Goal: Task Accomplishment & Management: Manage account settings

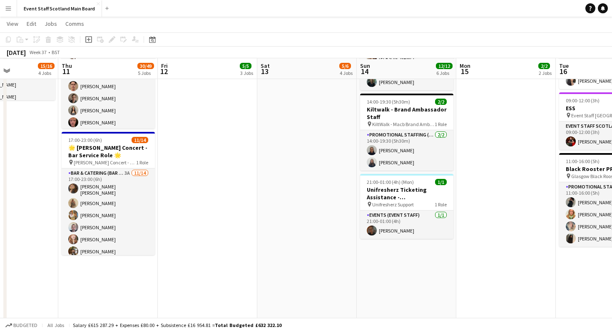
scroll to position [232, 0]
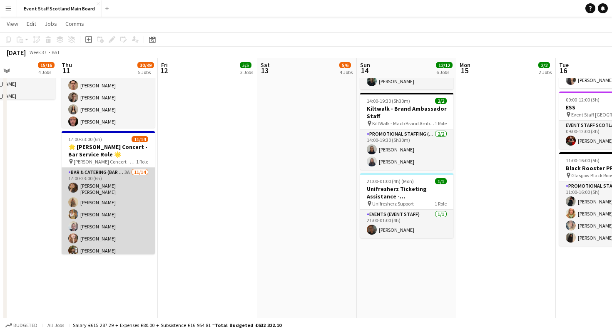
click at [97, 189] on app-card-role "Bar & Catering (Bar Staff) 3A [DATE] 17:00-23:00 (6h) [PERSON_NAME] [PERSON_NAM…" at bounding box center [108, 262] width 93 height 188
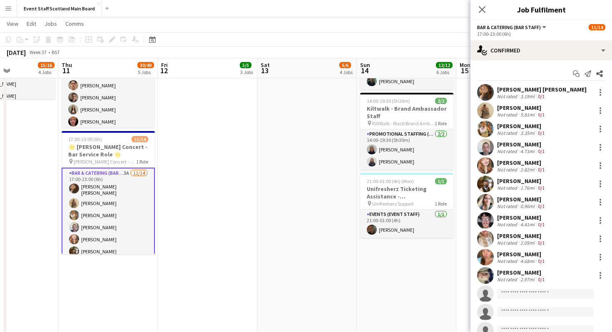
click at [506, 88] on div "[PERSON_NAME] [PERSON_NAME]" at bounding box center [542, 89] width 90 height 7
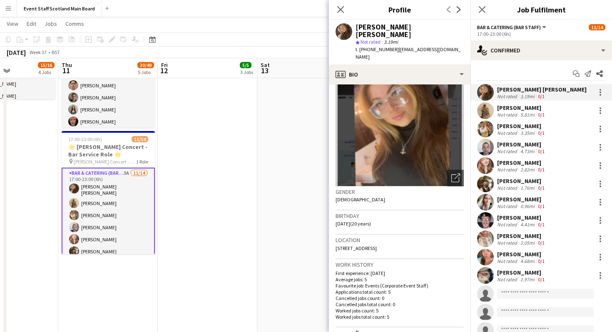
scroll to position [0, 0]
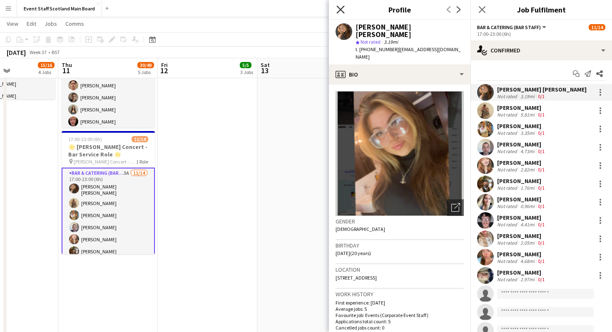
click at [338, 6] on icon "Close pop-in" at bounding box center [341, 9] width 8 height 8
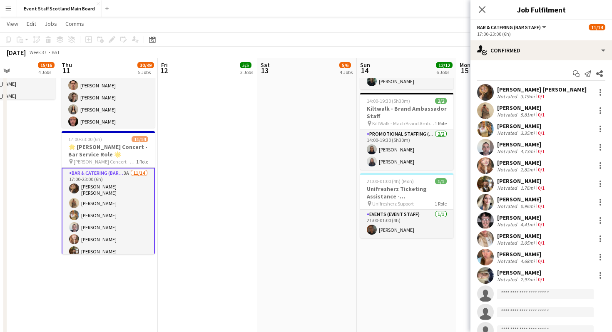
click at [87, 202] on app-card-role "Bar & Catering (Bar Staff) 3A [DATE] 17:00-23:00 (6h) [PERSON_NAME] [PERSON_NAM…" at bounding box center [108, 263] width 93 height 190
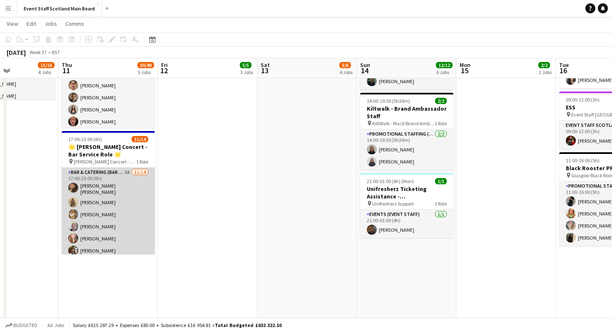
click at [87, 202] on app-card-role "Bar & Catering (Bar Staff) 3A [DATE] 17:00-23:00 (6h) [PERSON_NAME] [PERSON_NAM…" at bounding box center [108, 262] width 93 height 188
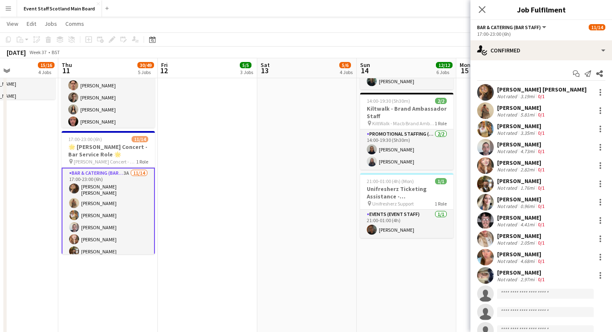
click at [511, 108] on div "[PERSON_NAME]" at bounding box center [521, 107] width 49 height 7
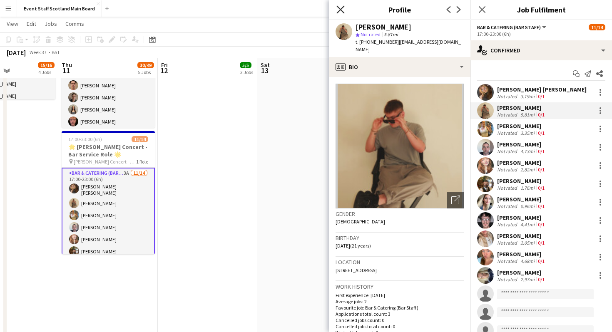
click at [339, 7] on icon at bounding box center [341, 9] width 8 height 8
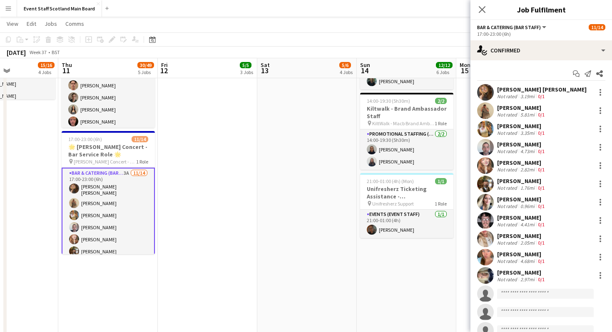
click at [517, 88] on div "[PERSON_NAME] [PERSON_NAME]" at bounding box center [542, 89] width 90 height 7
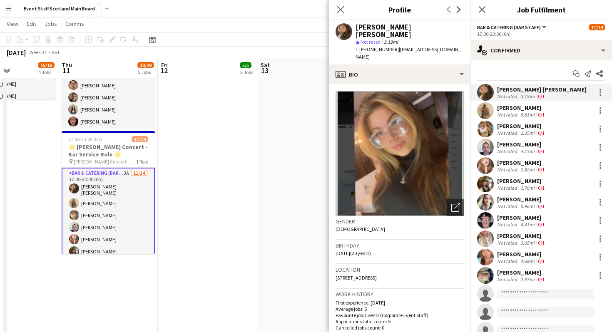
click at [514, 110] on div "[PERSON_NAME]" at bounding box center [521, 107] width 49 height 7
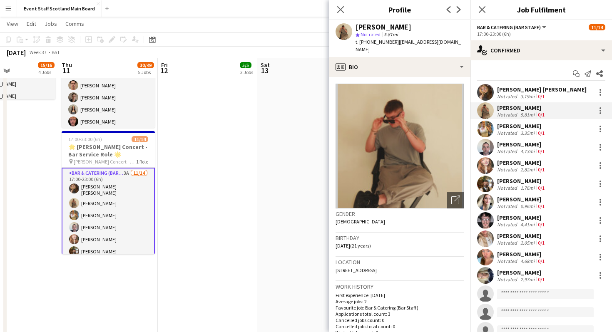
click at [534, 128] on div "[PERSON_NAME]" at bounding box center [521, 125] width 49 height 7
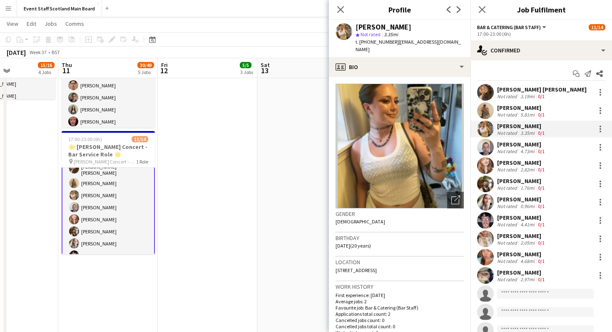
scroll to position [23, 0]
click at [105, 202] on app-card-role "Bar & Catering (Bar Staff) 3A [DATE] 17:00-23:00 (6h) [PERSON_NAME] [PERSON_NAM…" at bounding box center [108, 240] width 93 height 190
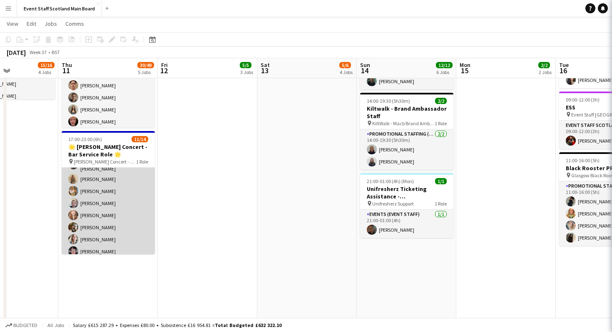
scroll to position [22, 0]
click at [105, 202] on app-card-role "Bar & Catering (Bar Staff) 3A [DATE] 17:00-23:00 (6h) [PERSON_NAME] [PERSON_NAM…" at bounding box center [108, 239] width 93 height 188
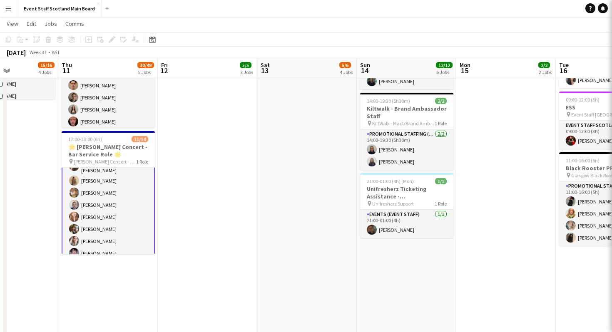
scroll to position [23, 0]
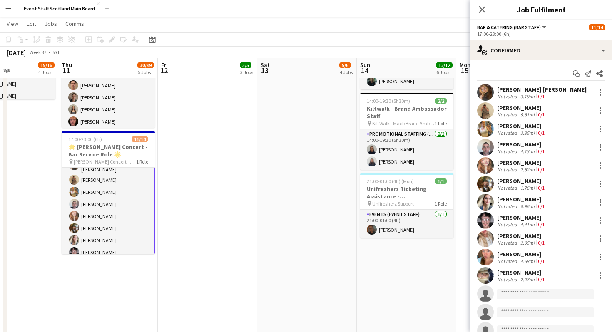
click at [512, 144] on div "[PERSON_NAME]" at bounding box center [521, 144] width 49 height 7
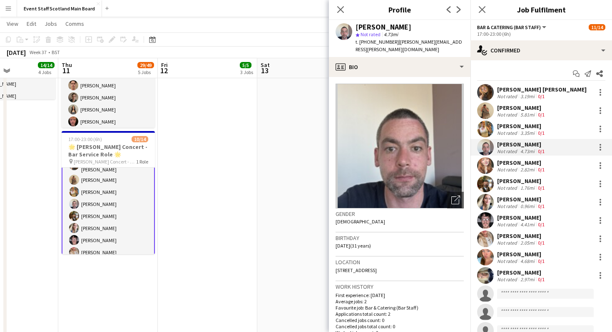
click at [190, 190] on app-date-cell "08:00-17:00 (9h) 2/2 𝗘𝘃𝗲𝗻𝘁 𝗦𝘁𝗮𝗳𝗳 𝗦𝗰𝗼𝘁𝗹𝗮𝗻𝗱 🏴󠁧󠁢󠁳󠁣󠁴󠁿 - Admin Role 2 Roles EVENT ST…" at bounding box center [208, 192] width 100 height 662
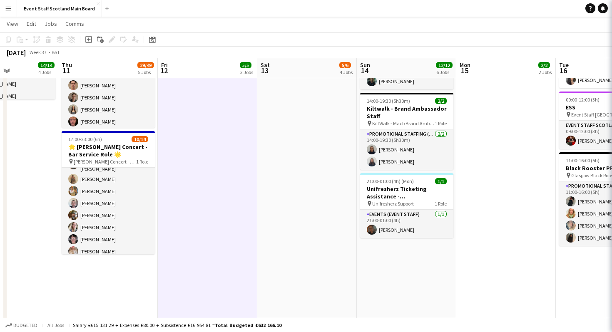
scroll to position [22, 0]
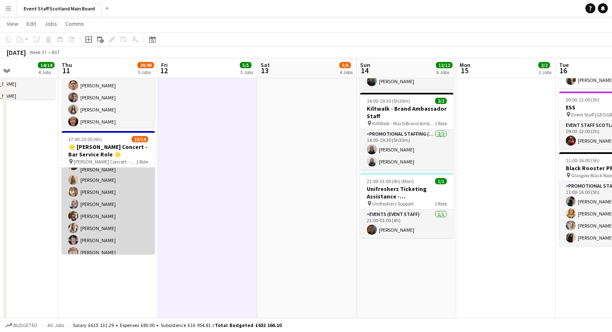
click at [124, 220] on app-card-role "Bar & Catering (Bar Staff) 3A [DATE] 17:00-23:00 (6h) [PERSON_NAME] [PERSON_NAM…" at bounding box center [108, 239] width 93 height 188
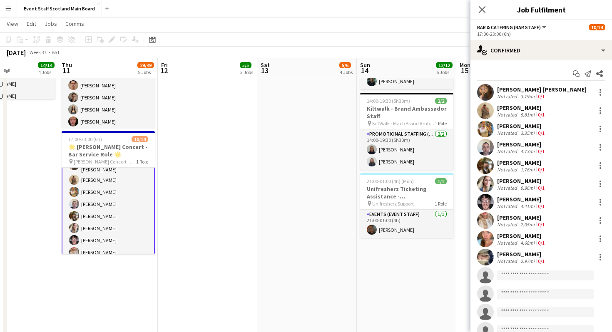
click at [559, 130] on div "[PERSON_NAME] Not rated 3.35mi 0/1" at bounding box center [542, 129] width 142 height 17
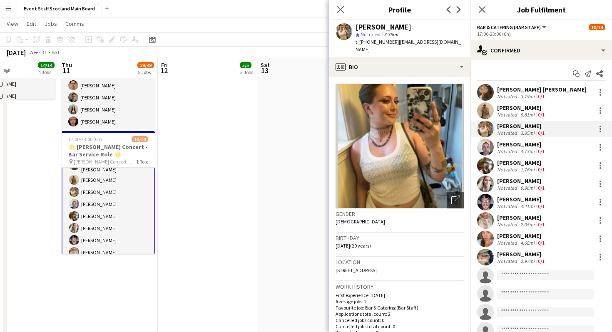
click at [201, 239] on app-date-cell "08:00-17:00 (9h) 2/2 𝗘𝘃𝗲𝗻𝘁 𝗦𝘁𝗮𝗳𝗳 𝗦𝗰𝗼𝘁𝗹𝗮𝗻𝗱 🏴󠁧󠁢󠁳󠁣󠁴󠁿 - Admin Role 2 Roles EVENT ST…" at bounding box center [208, 192] width 100 height 662
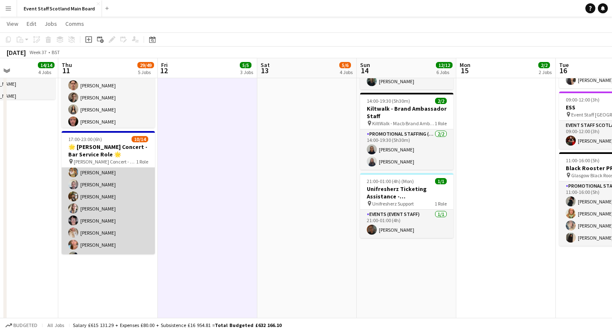
scroll to position [47, 0]
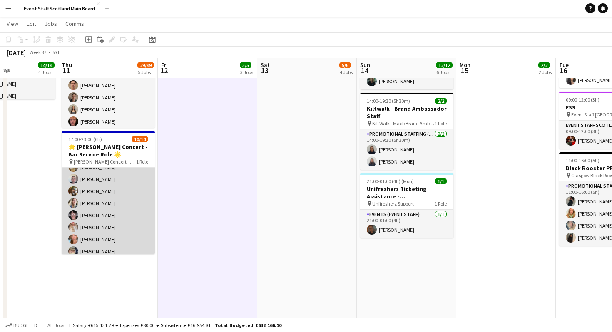
click at [126, 207] on app-card-role "Bar & Catering (Bar Staff) 3A [DATE] 17:00-23:00 (6h) [PERSON_NAME] [PERSON_NAM…" at bounding box center [108, 214] width 93 height 188
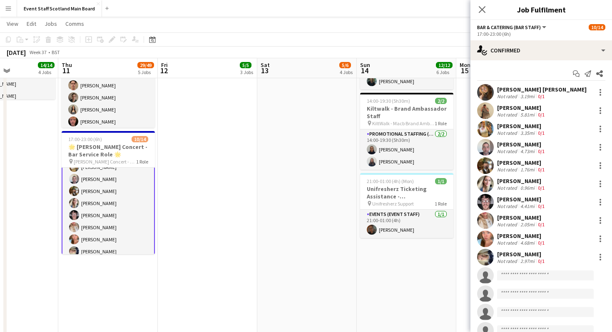
click at [559, 168] on div "[PERSON_NAME] Not rated 1.76mi 0/1" at bounding box center [542, 165] width 142 height 17
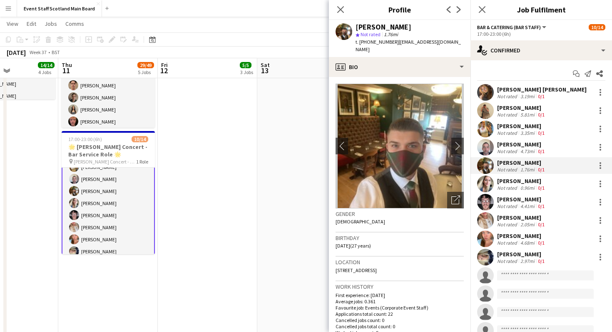
click at [562, 182] on div "[PERSON_NAME] Not rated 0.96mi 0/1" at bounding box center [542, 184] width 142 height 17
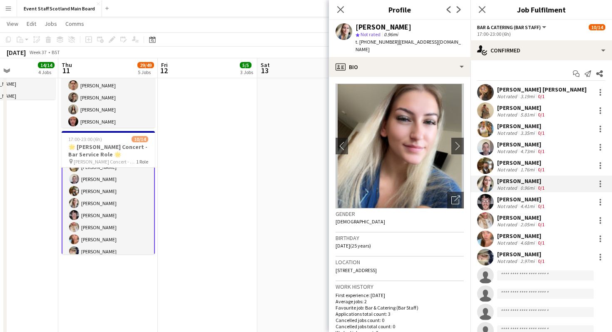
click at [544, 203] on div "0/1" at bounding box center [542, 206] width 10 height 6
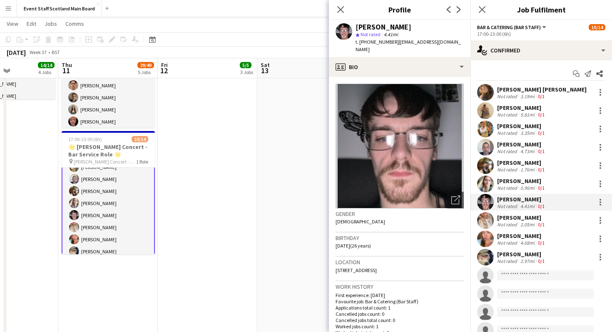
click at [564, 225] on div "[PERSON_NAME] Not rated 2.05mi 0/1" at bounding box center [542, 220] width 142 height 17
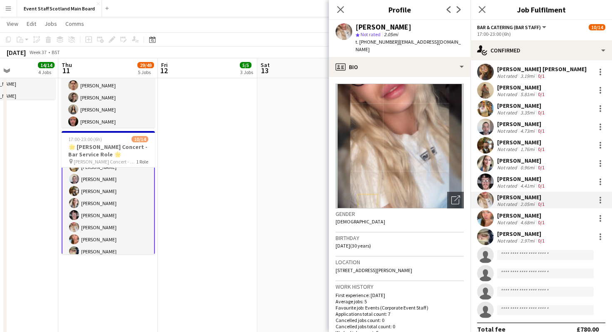
scroll to position [31, 0]
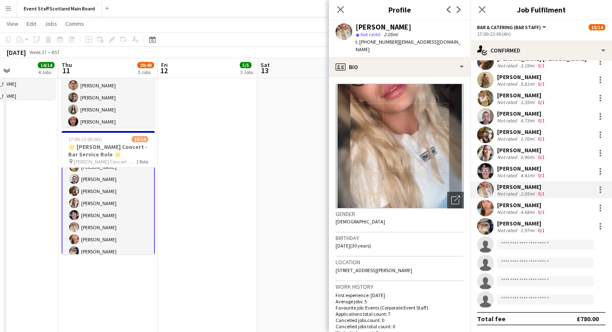
click at [564, 172] on div "[PERSON_NAME] Not rated 4.41mi 0/1" at bounding box center [542, 171] width 142 height 17
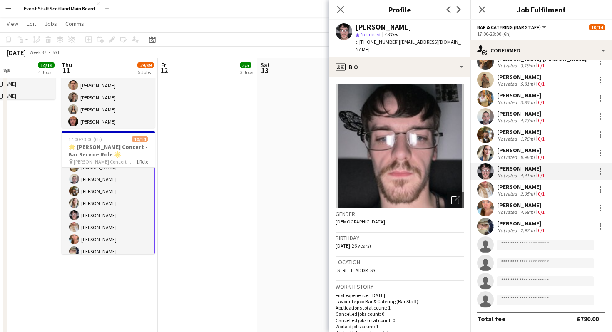
click at [558, 191] on div "[PERSON_NAME] Not rated 2.05mi 0/1" at bounding box center [542, 190] width 142 height 17
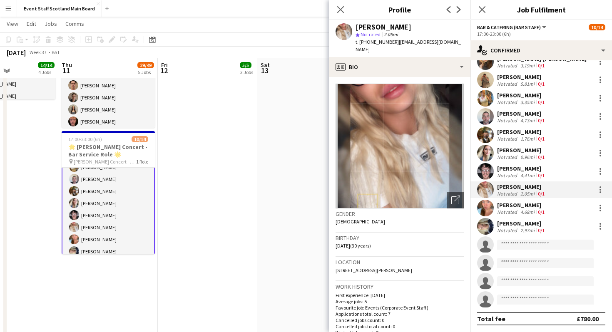
click at [559, 205] on div "[PERSON_NAME] Not rated 4.68mi 0/1" at bounding box center [542, 208] width 142 height 17
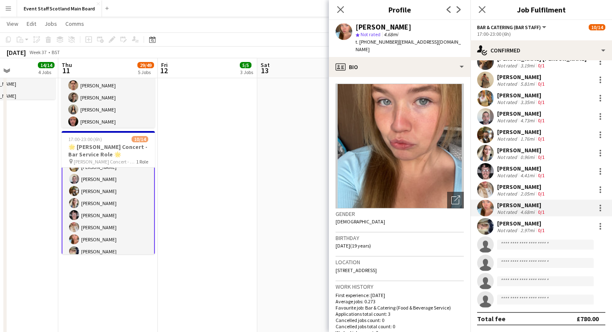
click at [565, 224] on div "[PERSON_NAME] Not rated 2.97mi 0/1" at bounding box center [542, 226] width 142 height 17
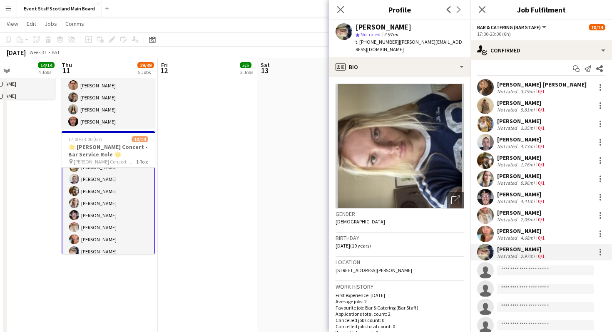
scroll to position [0, 0]
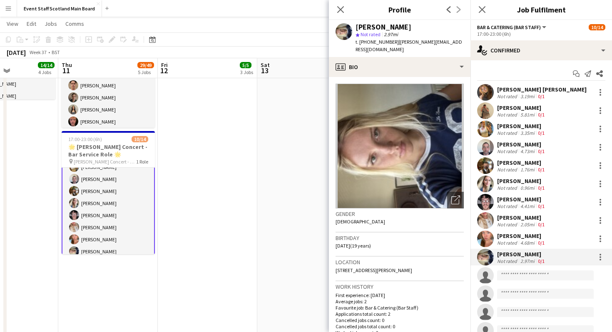
click at [566, 128] on div "[PERSON_NAME] Not rated 3.35mi 0/1" at bounding box center [542, 129] width 142 height 17
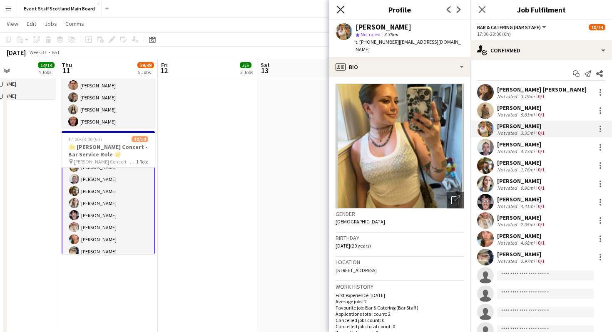
click at [340, 10] on icon at bounding box center [341, 9] width 8 height 8
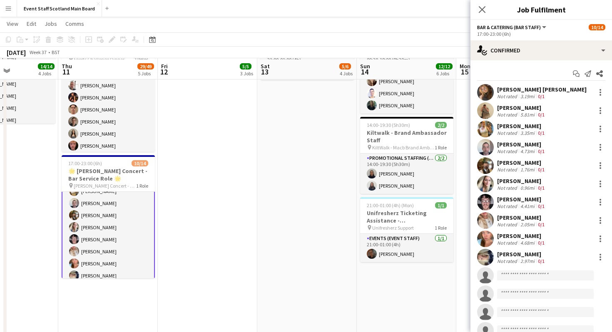
scroll to position [211, 0]
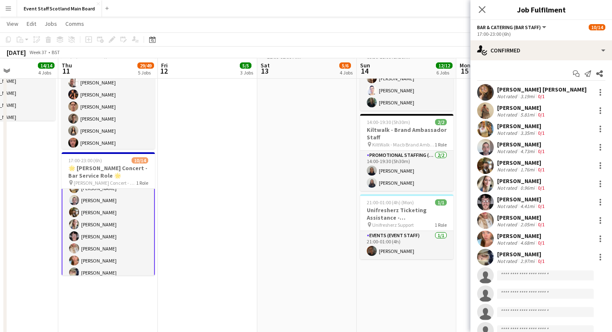
click at [228, 173] on app-date-cell "08:00-17:00 (9h) 2/2 𝗘𝘃𝗲𝗻𝘁 𝗦𝘁𝗮𝗳𝗳 𝗦𝗰𝗼𝘁𝗹𝗮𝗻𝗱 🏴󠁧󠁢󠁳󠁣󠁴󠁿 - Admin Role 2 Roles EVENT ST…" at bounding box center [208, 214] width 100 height 662
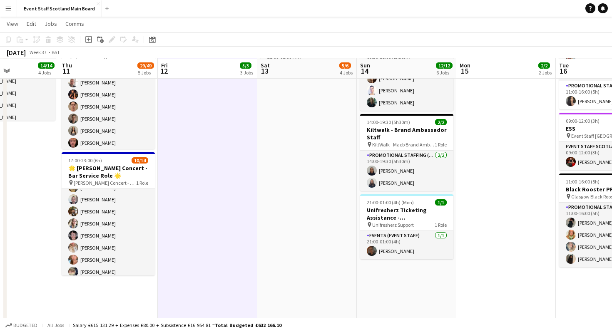
scroll to position [47, 0]
click at [115, 161] on div "17:00-23:00 (6h) 10/14" at bounding box center [108, 160] width 93 height 6
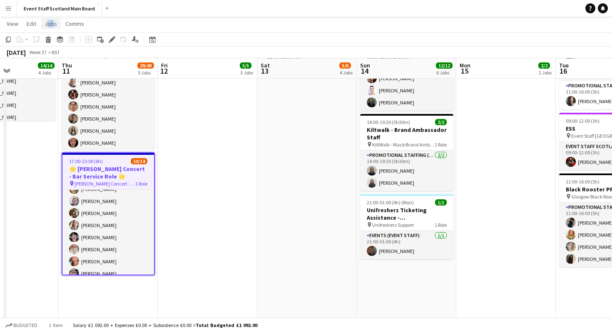
click at [52, 20] on span "Jobs" at bounding box center [51, 23] width 12 height 7
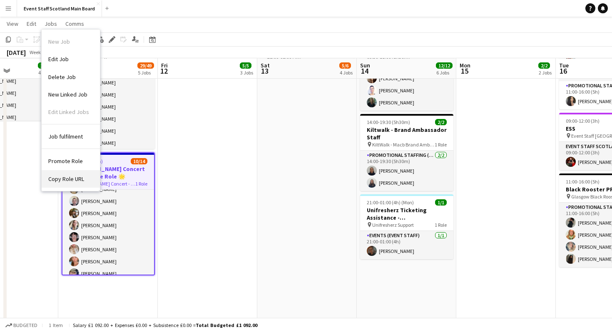
click at [69, 179] on span "Copy Role URL" at bounding box center [66, 178] width 36 height 7
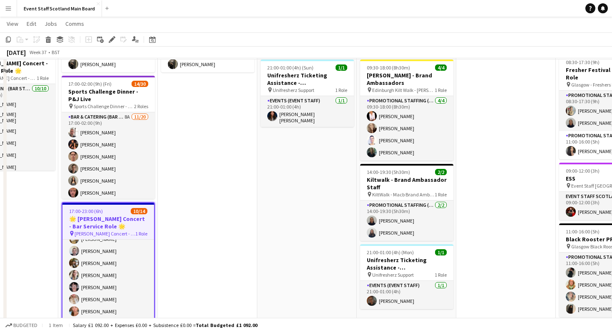
scroll to position [126, 0]
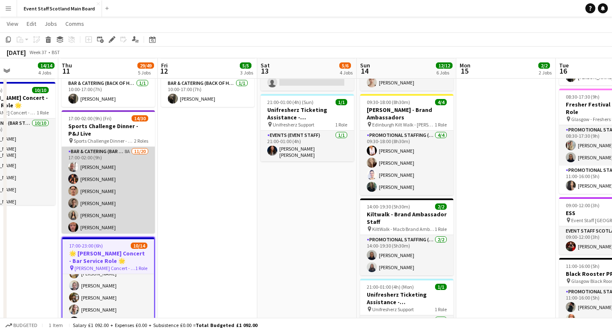
click at [140, 194] on app-card-role "Bar & Catering (Bar Staff) 8A [DATE] 17:00-02:00 (9h) [PERSON_NAME] [PERSON_NAM…" at bounding box center [108, 276] width 93 height 258
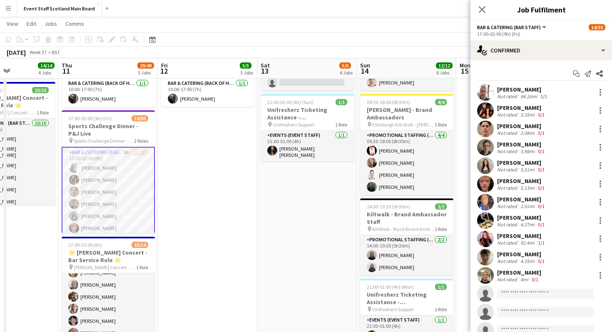
click at [570, 105] on div "[PERSON_NAME] Not rated 3.35mi 0/1" at bounding box center [542, 110] width 142 height 17
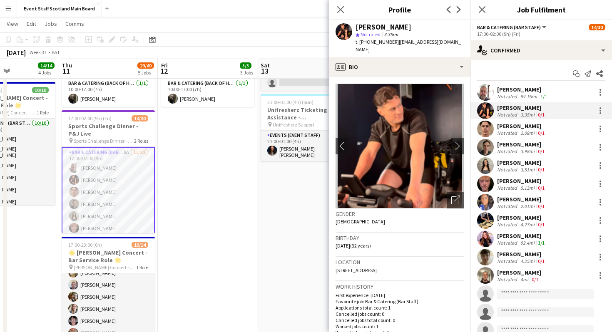
click at [561, 126] on div "[PERSON_NAME] Not rated 2.08mi 0/1" at bounding box center [542, 129] width 142 height 17
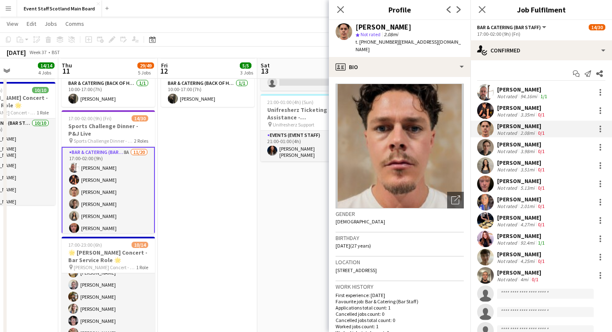
click at [563, 145] on div "[PERSON_NAME] Not rated 3.98mi 0/1" at bounding box center [542, 147] width 142 height 17
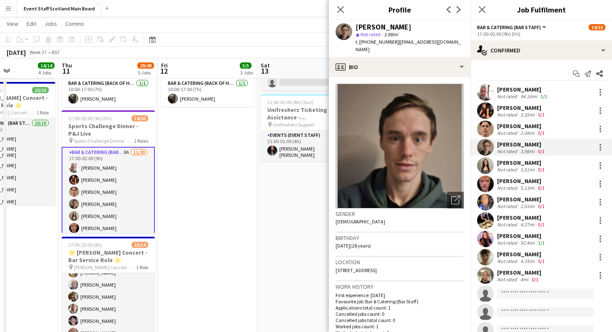
click at [565, 127] on div "[PERSON_NAME] Not rated 2.08mi 0/1" at bounding box center [542, 129] width 142 height 17
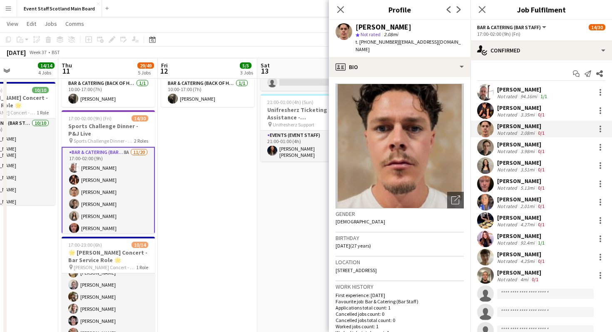
click at [564, 146] on div "[PERSON_NAME] Not rated 3.98mi 0/1" at bounding box center [542, 147] width 142 height 17
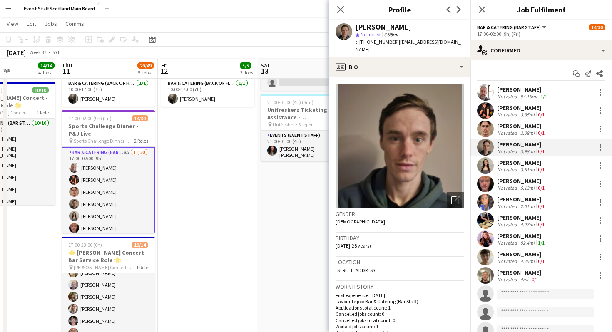
click at [562, 164] on div "[PERSON_NAME] Not rated 3.51mi 0/1" at bounding box center [542, 165] width 142 height 17
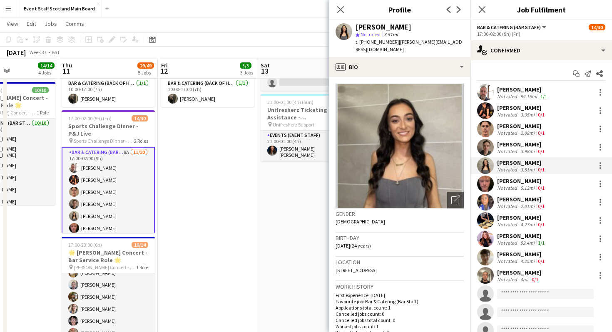
click at [564, 145] on div "[PERSON_NAME] Not rated 3.98mi 0/1" at bounding box center [542, 147] width 142 height 17
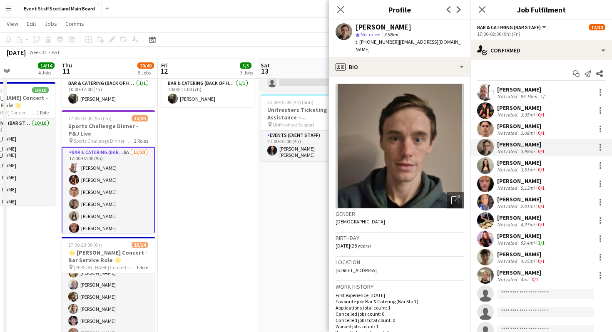
click at [558, 181] on div "[PERSON_NAME] Not rated 5.13mi 0/1" at bounding box center [542, 184] width 142 height 17
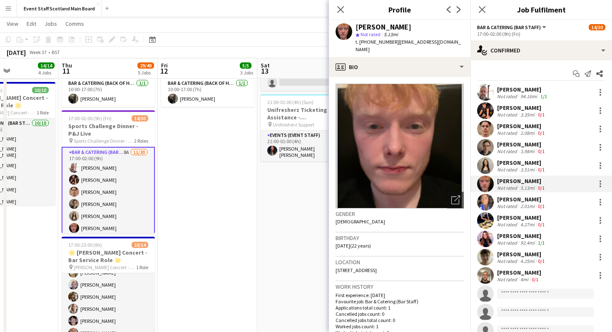
click at [565, 198] on div "[PERSON_NAME] Not rated 2.01mi 0/1" at bounding box center [542, 202] width 142 height 17
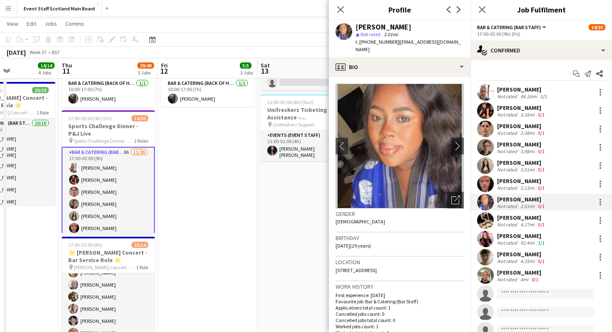
click at [558, 223] on div "[PERSON_NAME] Not rated 4.27mi 0/1" at bounding box center [542, 220] width 142 height 17
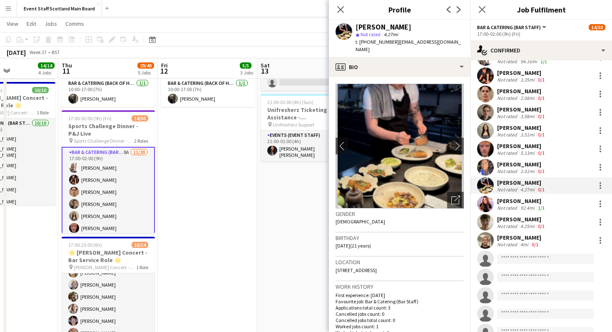
scroll to position [34, 0]
click at [564, 205] on div "[PERSON_NAME] Not rated 92.4mi 1/1" at bounding box center [542, 205] width 142 height 17
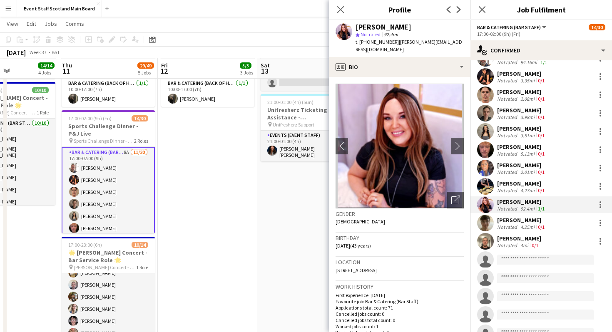
click at [564, 221] on div "[PERSON_NAME] Not rated 4.25mi 0/1" at bounding box center [542, 223] width 142 height 17
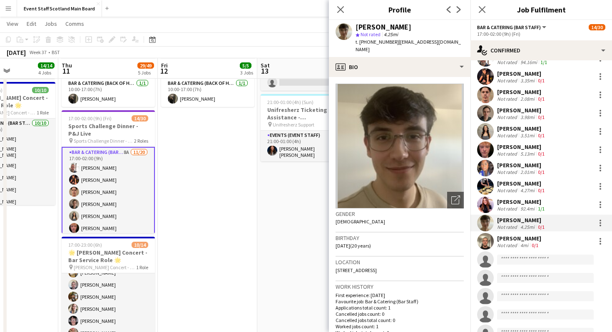
click at [563, 239] on div "[PERSON_NAME] Not rated 4mi 0/1" at bounding box center [542, 241] width 142 height 17
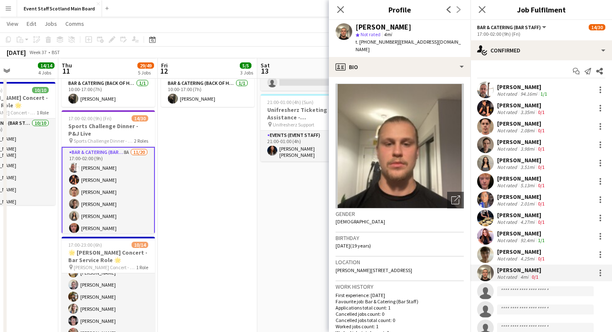
scroll to position [0, 0]
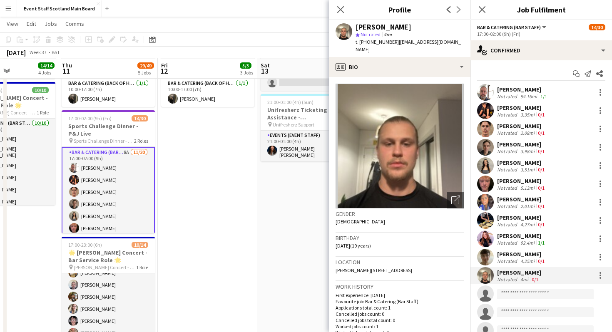
click at [548, 144] on div "[PERSON_NAME] Not rated 3.98mi 0/1" at bounding box center [542, 147] width 142 height 17
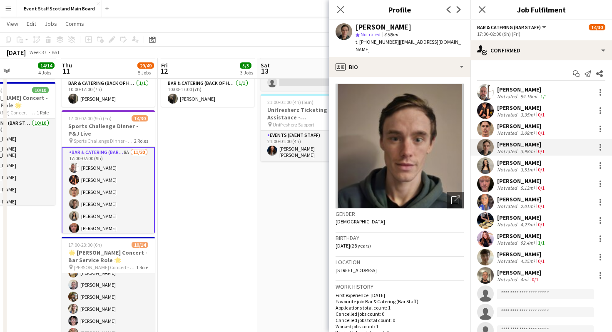
click at [556, 185] on div "[PERSON_NAME] Not rated 5.13mi 0/1" at bounding box center [542, 184] width 142 height 17
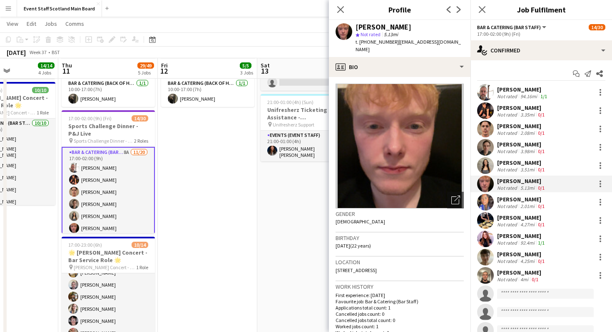
click at [240, 230] on app-date-cell "08:00-17:00 (9h) 2/2 𝗘𝘃𝗲𝗻𝘁 𝗦𝘁𝗮𝗳𝗳 𝗦𝗰𝗼𝘁𝗹𝗮𝗻𝗱 🏴󠁧󠁢󠁳󠁣󠁴󠁿 - Admin Role 2 Roles EVENT ST…" at bounding box center [208, 298] width 100 height 662
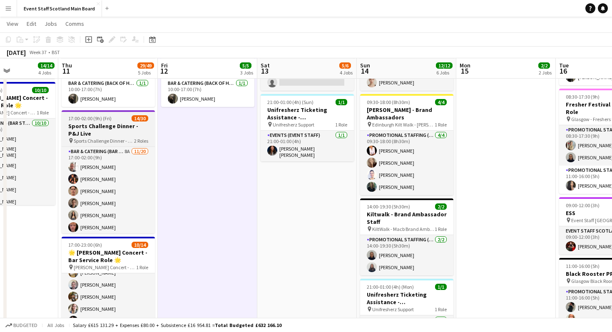
click at [119, 117] on div "17:00-02:00 (9h) (Fri) 14/30" at bounding box center [108, 118] width 93 height 6
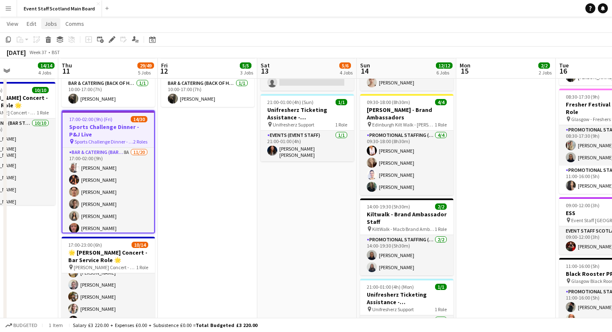
click at [47, 22] on span "Jobs" at bounding box center [51, 23] width 12 height 7
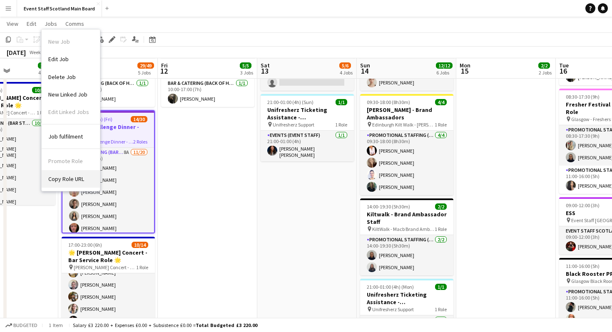
click at [61, 176] on span "Copy Role URL" at bounding box center [66, 178] width 36 height 7
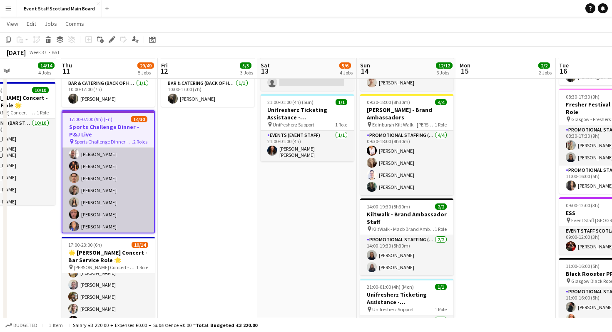
scroll to position [20, 0]
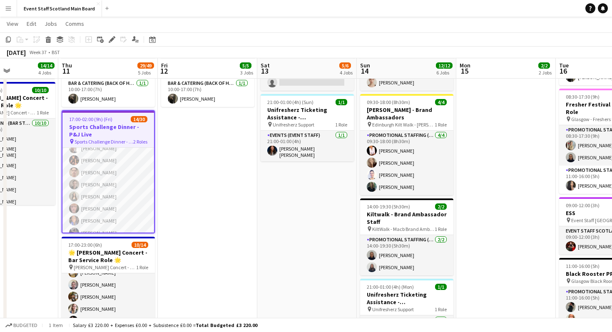
click at [191, 198] on app-date-cell "08:00-17:00 (9h) 2/2 𝗘𝘃𝗲𝗻𝘁 𝗦𝘁𝗮𝗳𝗳 𝗦𝗰𝗼𝘁𝗹𝗮𝗻𝗱 🏴󠁧󠁢󠁳󠁣󠁴󠁿 - Admin Role 2 Roles EVENT ST…" at bounding box center [208, 298] width 100 height 662
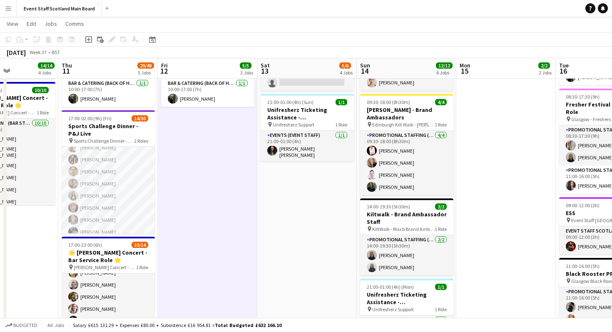
click at [202, 9] on app-navbar "Menu Boards Boards Boards All jobs Status Workforce Workforce My Workforce Recr…" at bounding box center [306, 8] width 612 height 17
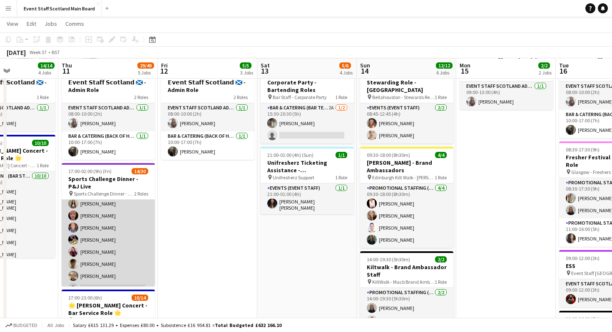
scroll to position [65, 0]
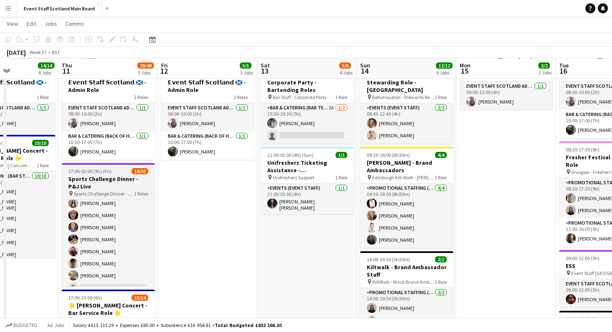
click at [129, 186] on h3 "Sports Challenge Dinner - P&J Live" at bounding box center [108, 182] width 93 height 15
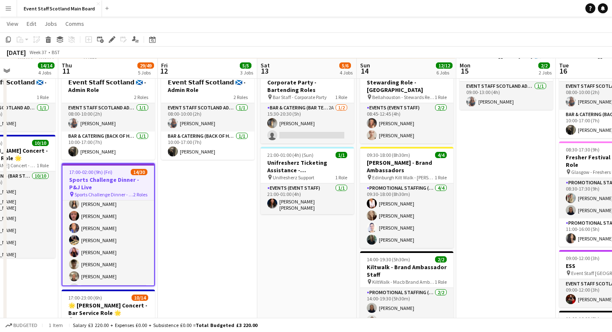
click at [129, 186] on h3 "Sports Challenge Dinner - P&J Live" at bounding box center [108, 183] width 92 height 15
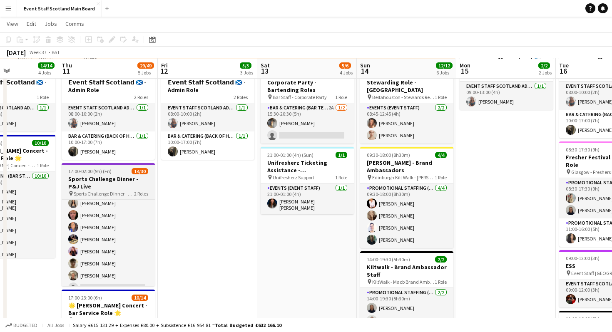
click at [129, 186] on h3 "Sports Challenge Dinner - P&J Live" at bounding box center [108, 182] width 93 height 15
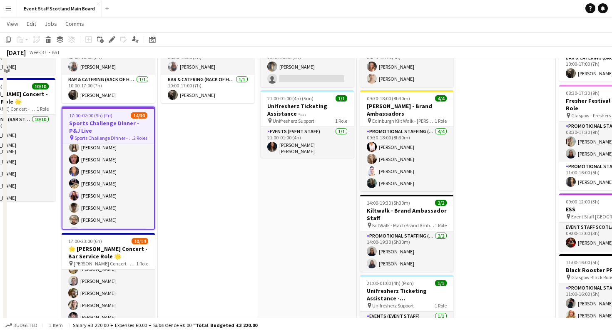
scroll to position [58, 0]
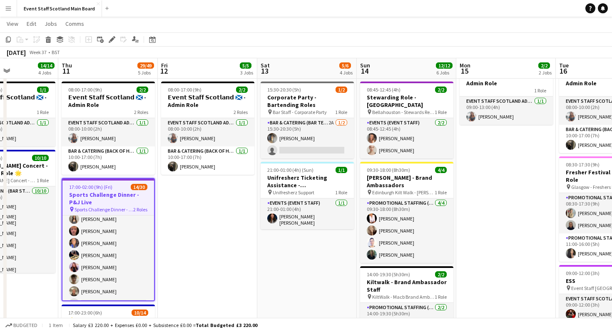
click at [120, 203] on h3 "Sports Challenge Dinner - P&J Live" at bounding box center [108, 198] width 92 height 15
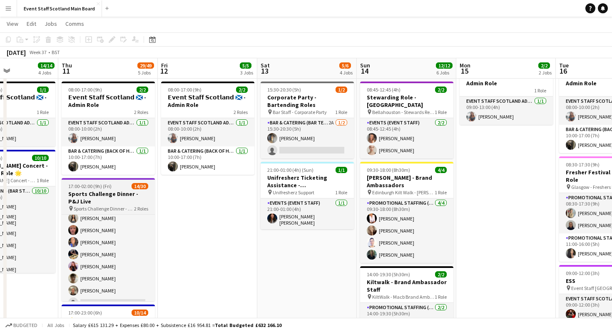
click at [120, 203] on h3 "Sports Challenge Dinner - P&J Live" at bounding box center [108, 197] width 93 height 15
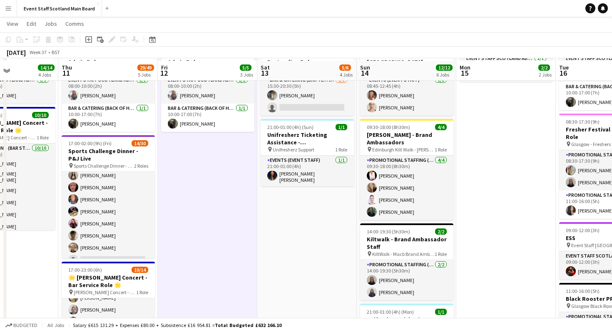
scroll to position [101, 0]
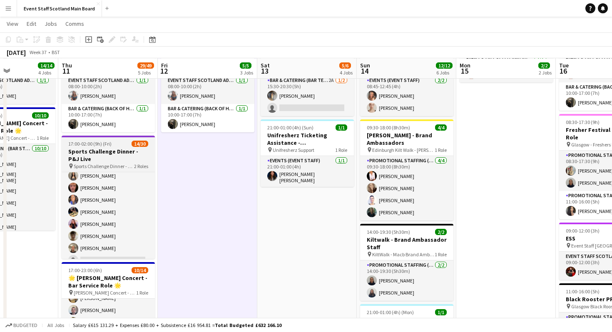
click at [123, 141] on div "17:00-02:00 (9h) (Fri) 14/30" at bounding box center [108, 144] width 93 height 6
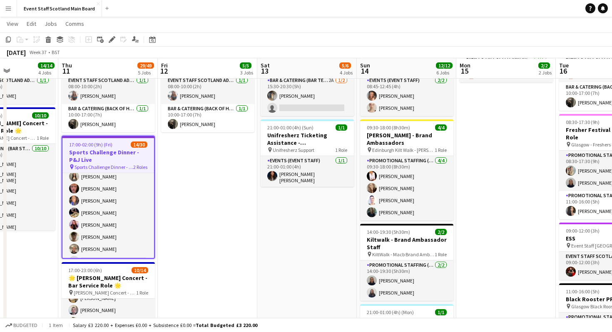
click at [122, 147] on div "17:00-02:00 (9h) (Fri) 14/30" at bounding box center [108, 145] width 92 height 6
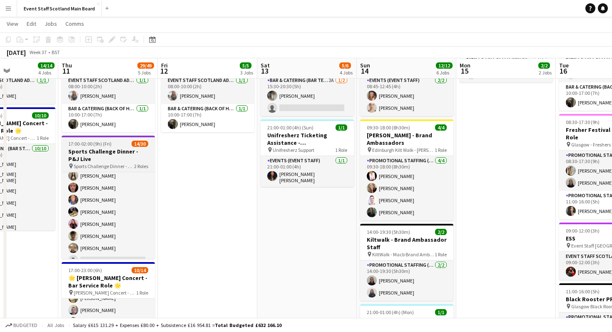
click at [121, 141] on div "17:00-02:00 (9h) (Fri) 14/30" at bounding box center [108, 144] width 93 height 6
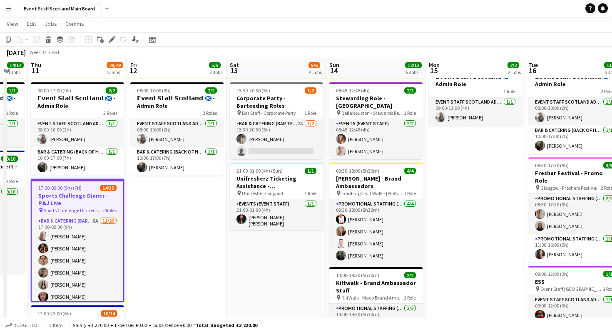
scroll to position [0, 372]
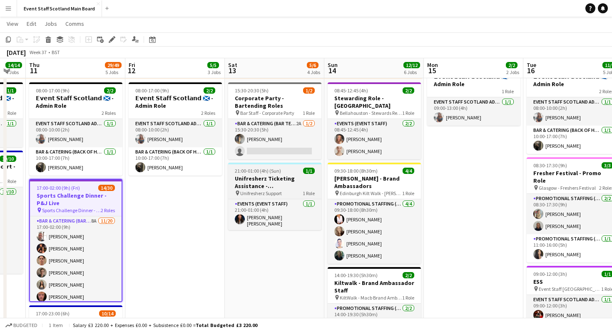
click at [300, 182] on h3 "Unifresherz Ticketing Assistance - [GEOGRAPHIC_DATA]" at bounding box center [274, 182] width 93 height 15
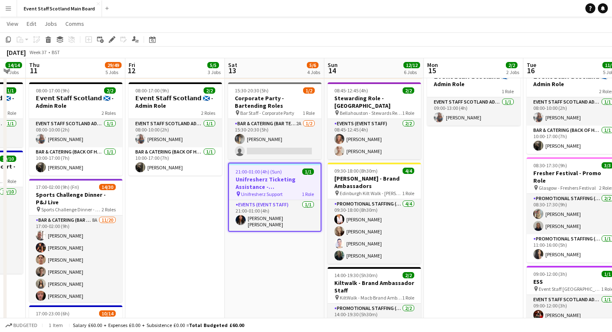
click at [299, 185] on h3 "Unifresherz Ticketing Assistance - [GEOGRAPHIC_DATA]" at bounding box center [275, 183] width 92 height 15
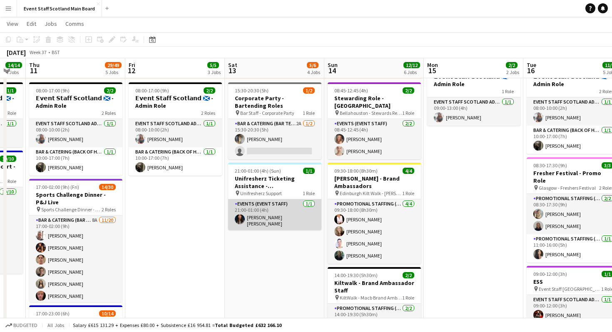
click at [288, 208] on app-card-role "Events (Event Staff) [DATE] 21:00-01:00 (4h) [PERSON_NAME] [PERSON_NAME]" at bounding box center [274, 215] width 93 height 31
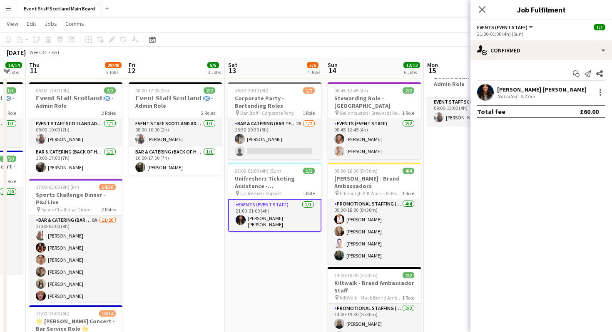
click at [532, 90] on div "[PERSON_NAME] [PERSON_NAME]" at bounding box center [542, 89] width 90 height 7
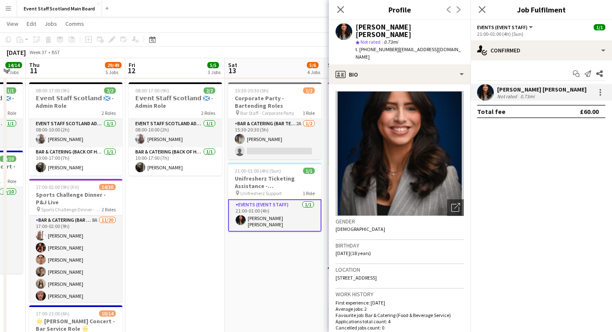
click at [557, 91] on div "[PERSON_NAME] [PERSON_NAME]" at bounding box center [542, 89] width 90 height 7
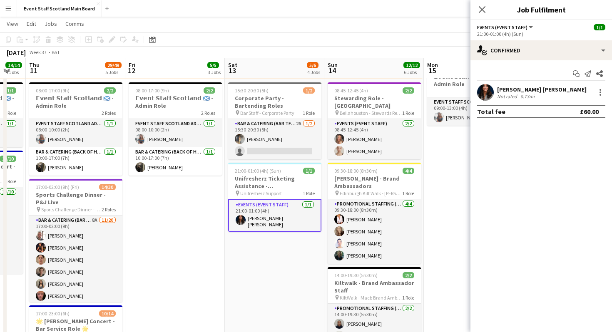
click at [557, 91] on div "[PERSON_NAME] [PERSON_NAME]" at bounding box center [542, 89] width 90 height 7
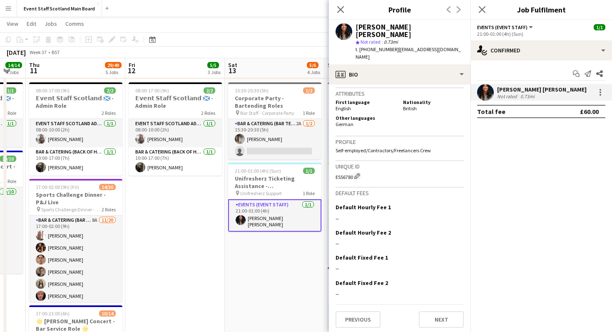
scroll to position [0, 0]
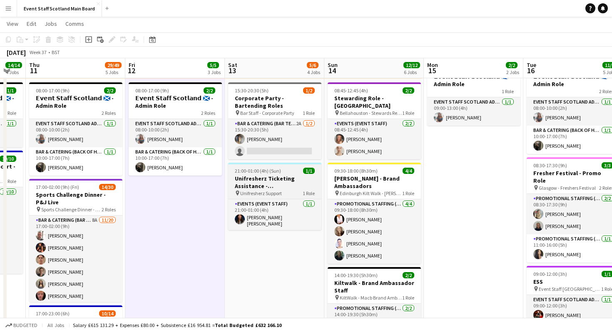
click at [294, 183] on h3 "Unifresherz Ticketing Assistance - [GEOGRAPHIC_DATA]" at bounding box center [274, 182] width 93 height 15
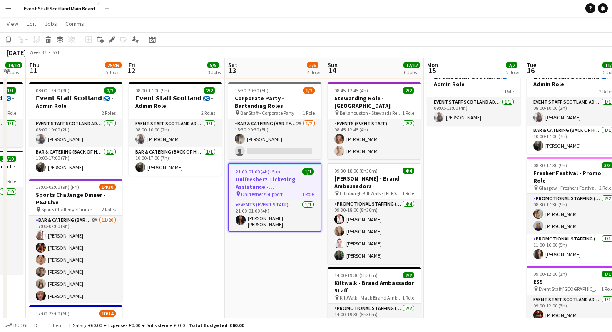
click at [302, 187] on h3 "Unifresherz Ticketing Assistance - [GEOGRAPHIC_DATA]" at bounding box center [275, 183] width 92 height 15
click at [296, 177] on h3 "Unifresherz Ticketing Assistance - [GEOGRAPHIC_DATA]" at bounding box center [275, 183] width 92 height 15
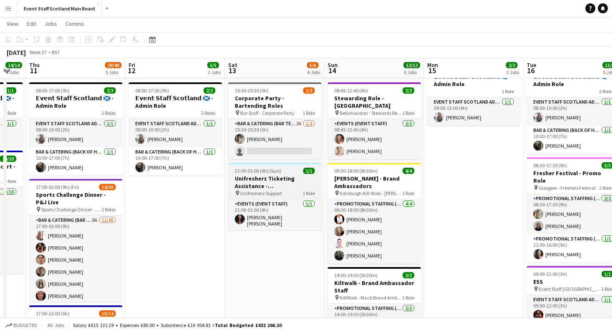
click at [296, 177] on h3 "Unifresherz Ticketing Assistance - [GEOGRAPHIC_DATA]" at bounding box center [274, 182] width 93 height 15
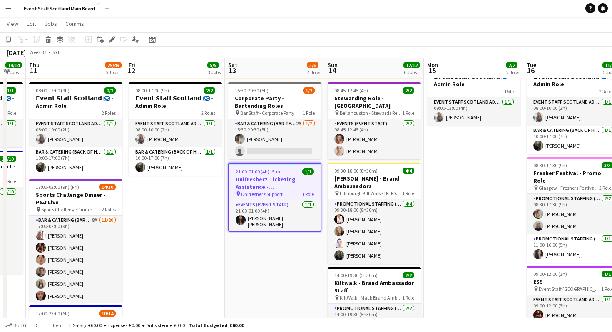
click at [296, 177] on h3 "Unifresherz Ticketing Assistance - [GEOGRAPHIC_DATA]" at bounding box center [275, 183] width 92 height 15
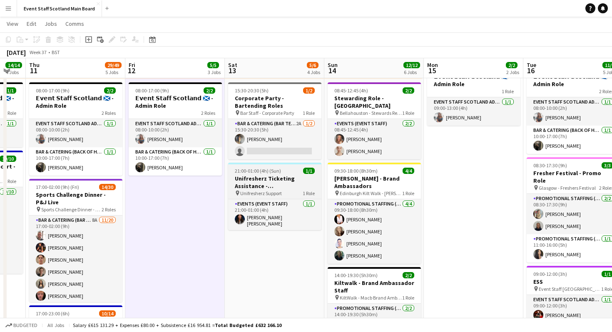
click at [293, 169] on div "21:00-01:00 (4h) (Sun) 1/1" at bounding box center [274, 171] width 93 height 6
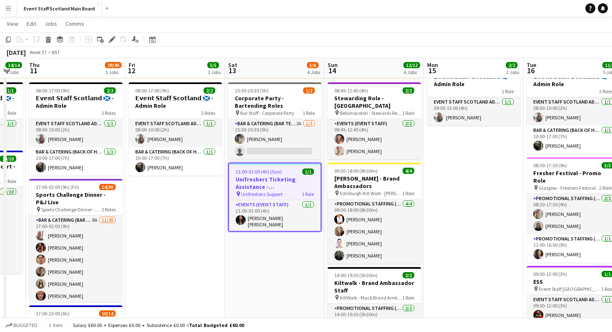
click at [291, 6] on app-navbar "Menu Boards Boards Boards All jobs Status Workforce Workforce My Workforce Recr…" at bounding box center [306, 8] width 612 height 17
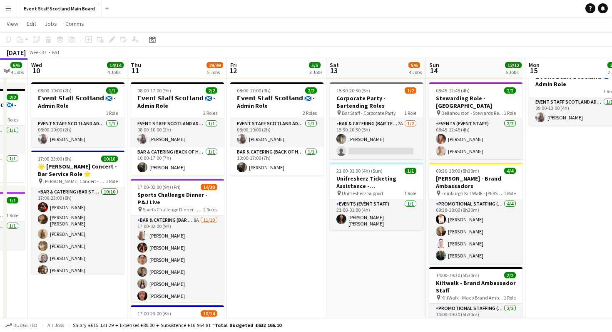
scroll to position [0, 272]
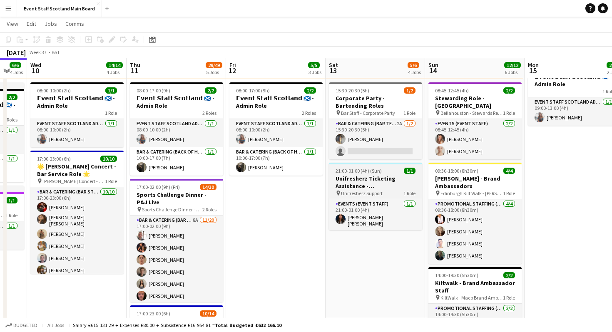
click at [385, 170] on div "21:00-01:00 (4h) (Sun) 1/1" at bounding box center [375, 171] width 93 height 6
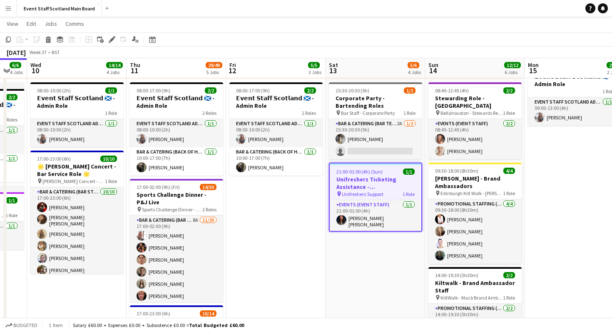
click at [398, 179] on h3 "Unifresherz Ticketing Assistance - [GEOGRAPHIC_DATA]" at bounding box center [376, 183] width 92 height 15
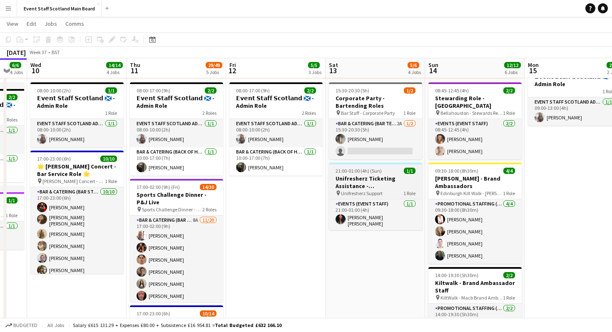
click at [401, 184] on h3 "Unifresherz Ticketing Assistance - [GEOGRAPHIC_DATA]" at bounding box center [375, 182] width 93 height 15
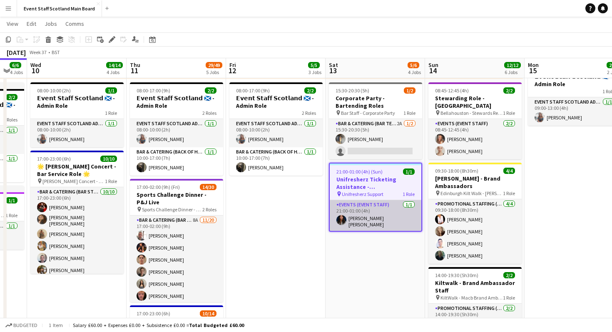
click at [387, 214] on app-card-role "Events (Event Staff) [DATE] 21:00-01:00 (4h) [PERSON_NAME] [PERSON_NAME]" at bounding box center [376, 215] width 92 height 31
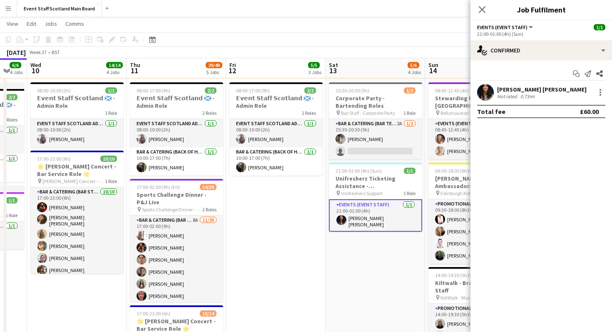
click at [528, 91] on div "[PERSON_NAME] [PERSON_NAME]" at bounding box center [542, 89] width 90 height 7
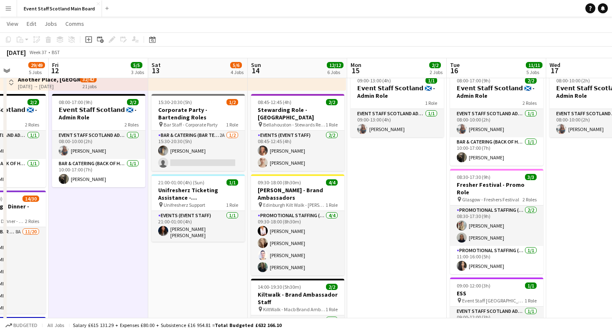
scroll to position [0, 352]
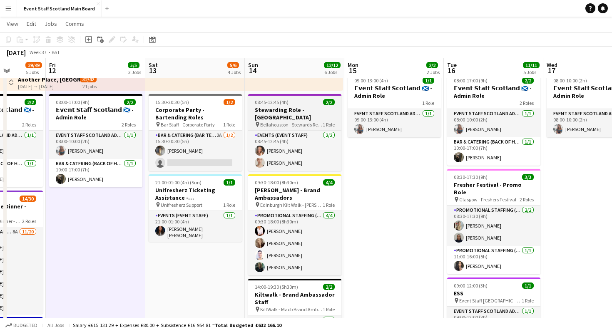
click at [307, 104] on div "08:45-12:45 (4h) 2/2" at bounding box center [294, 102] width 93 height 6
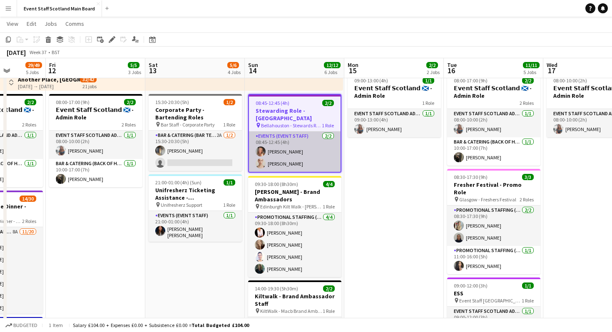
click at [332, 154] on app-card-role "Events (Event Staff) [DATE] 08:45-12:45 (4h) [PERSON_NAME] [PERSON_NAME]" at bounding box center [295, 152] width 92 height 40
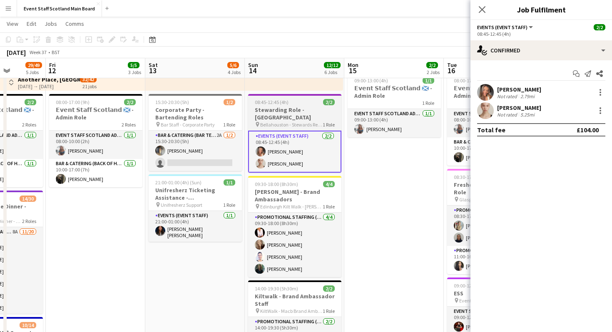
click at [310, 105] on app-job-card "08:45-12:45 (4h) 2/2 Stewarding Role - [GEOGRAPHIC_DATA] pin Bellahouston - Ste…" at bounding box center [294, 133] width 93 height 79
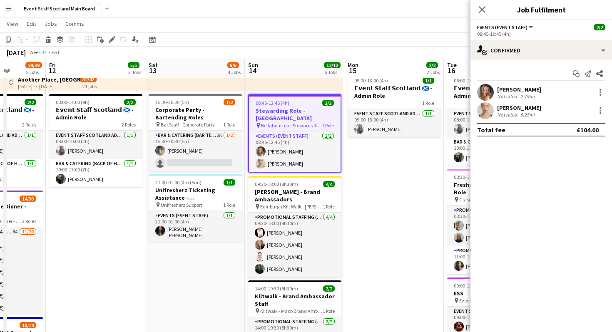
click at [567, 93] on div "[PERSON_NAME] Not rated 2.79mi" at bounding box center [542, 92] width 142 height 17
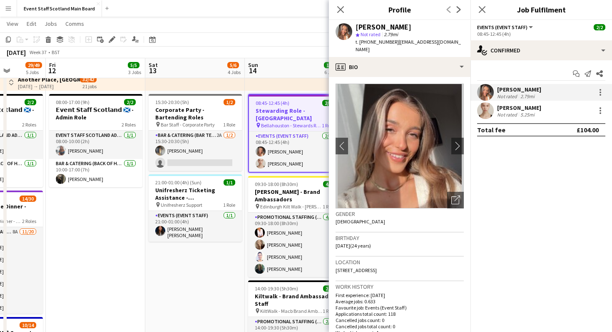
click at [549, 112] on div "[PERSON_NAME] Not rated 5.25mi" at bounding box center [542, 110] width 142 height 17
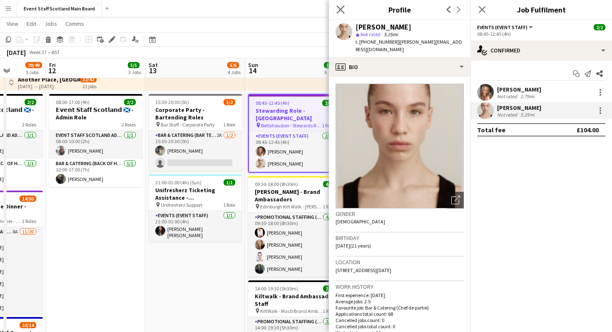
click at [345, 7] on app-icon "Close pop-in" at bounding box center [341, 10] width 12 height 12
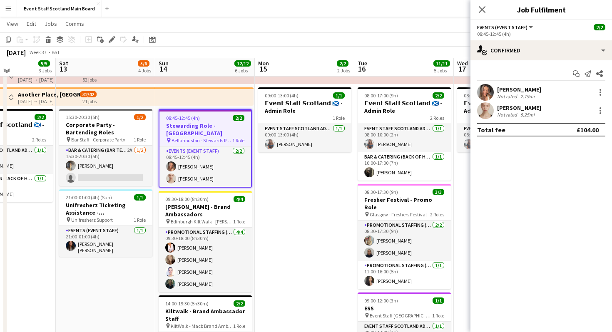
scroll to position [29, 0]
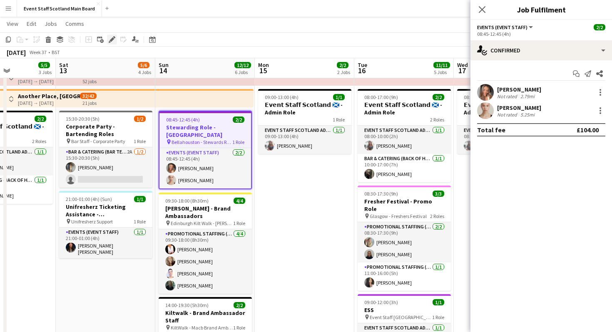
click at [111, 39] on icon "Edit" at bounding box center [112, 39] width 7 height 7
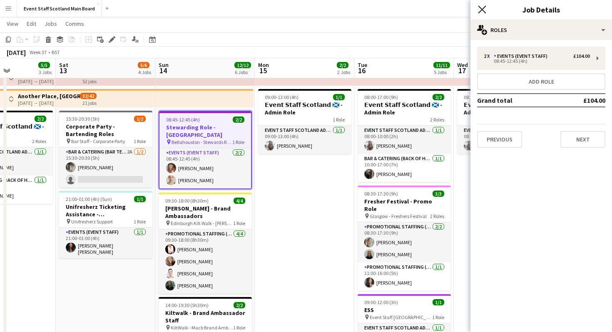
click at [480, 7] on icon at bounding box center [482, 9] width 8 height 8
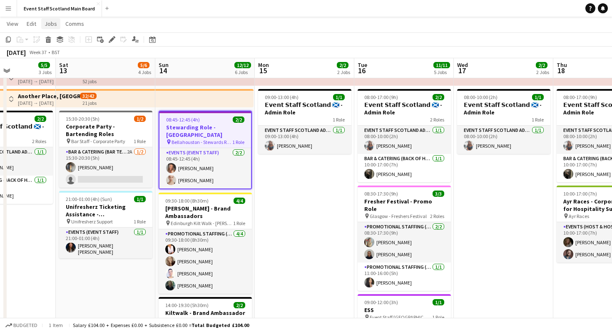
click at [45, 25] on span "Jobs" at bounding box center [51, 23] width 12 height 7
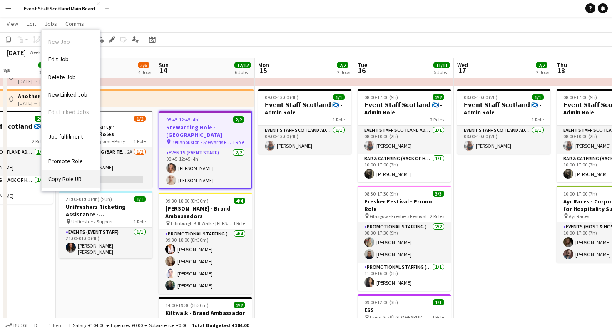
click at [68, 179] on span "Copy Role URL" at bounding box center [66, 178] width 36 height 7
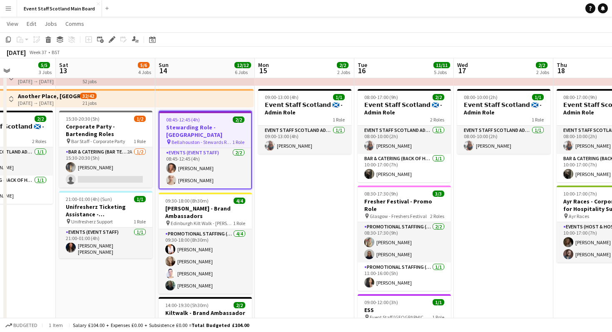
click at [205, 136] on h3 "Stewarding Role - [GEOGRAPHIC_DATA]" at bounding box center [206, 131] width 92 height 15
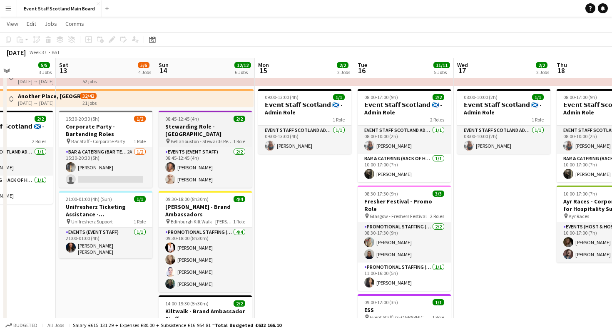
click at [205, 136] on h3 "Stewarding Role - [GEOGRAPHIC_DATA]" at bounding box center [205, 130] width 93 height 15
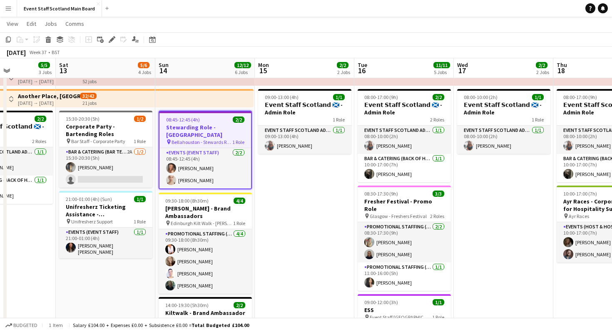
click at [205, 136] on h3 "Stewarding Role - [GEOGRAPHIC_DATA]" at bounding box center [206, 131] width 92 height 15
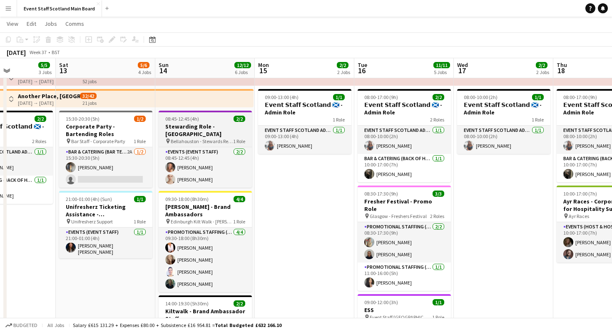
click at [205, 136] on h3 "Stewarding Role - [GEOGRAPHIC_DATA]" at bounding box center [205, 130] width 93 height 15
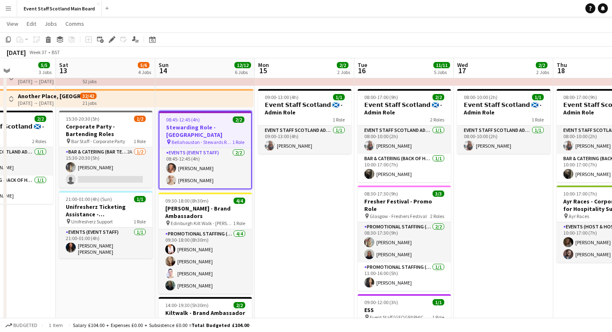
click at [205, 136] on h3 "Stewarding Role - [GEOGRAPHIC_DATA]" at bounding box center [206, 131] width 92 height 15
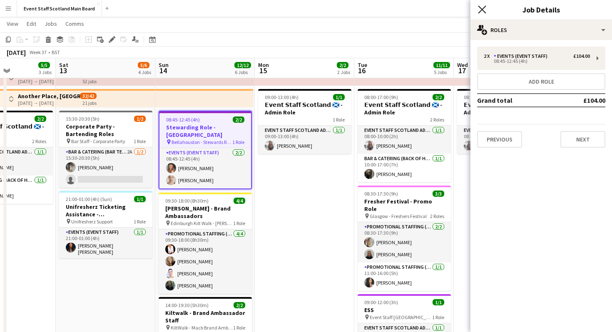
click at [483, 6] on icon "Close pop-in" at bounding box center [482, 9] width 8 height 8
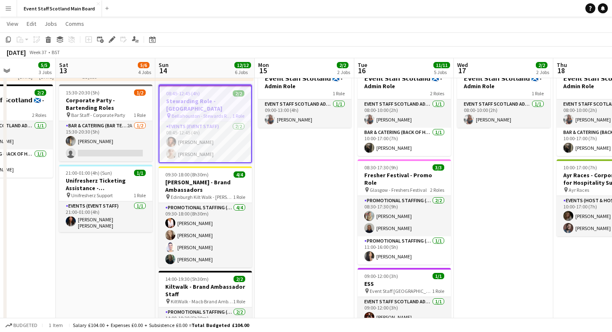
scroll to position [50, 0]
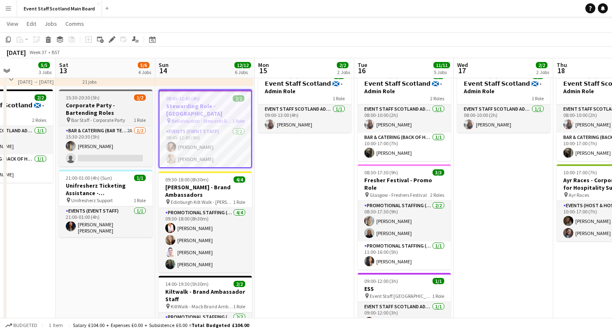
click at [106, 95] on div "15:30-20:30 (5h) 1/2" at bounding box center [105, 98] width 93 height 6
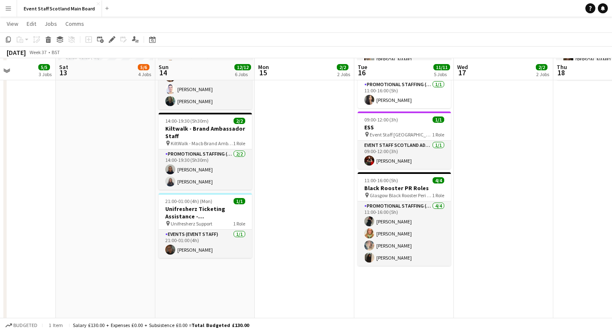
scroll to position [214, 0]
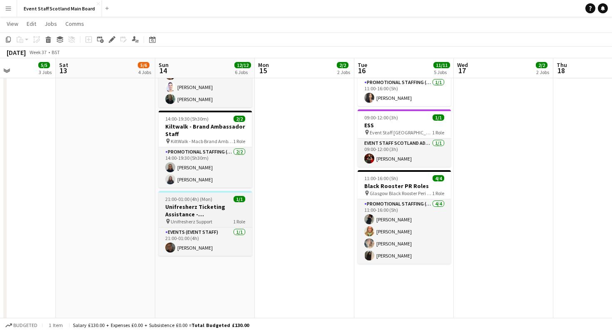
click at [229, 217] on h3 "Unifresherz Ticketing Assistance - [GEOGRAPHIC_DATA]" at bounding box center [205, 210] width 93 height 15
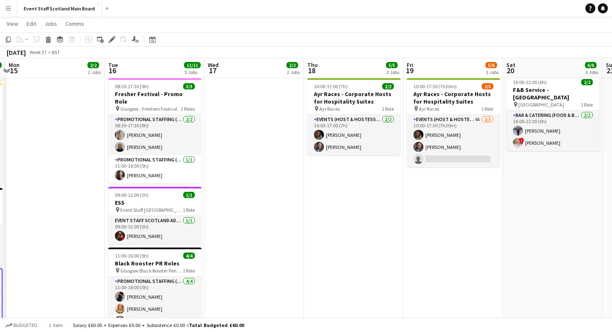
scroll to position [183, 0]
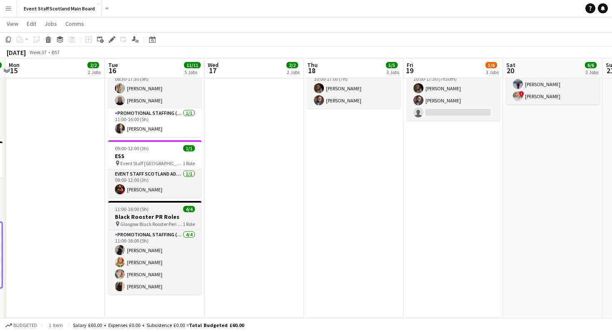
click at [165, 206] on div "11:00-16:00 (5h) 4/4" at bounding box center [154, 209] width 93 height 6
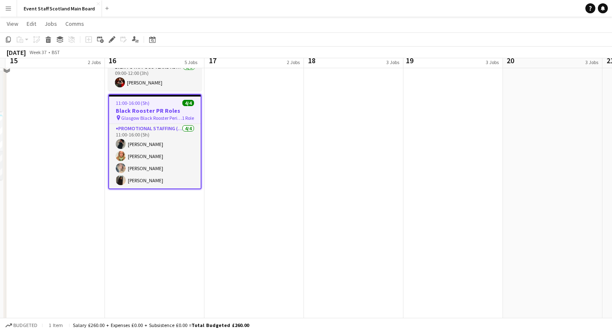
scroll to position [221, 0]
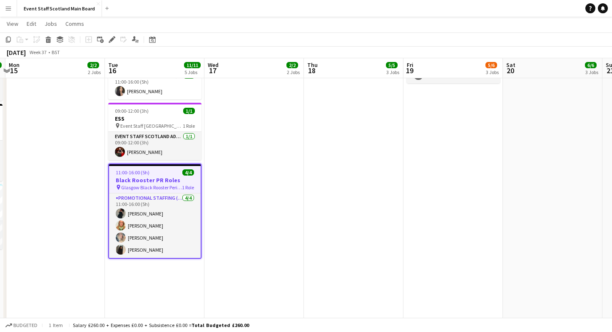
click at [167, 164] on app-job-card "11:00-16:00 (5h) 4/4 Black Rooster PR Roles pin Glasgow Black Rooster Peri Peri…" at bounding box center [154, 211] width 93 height 95
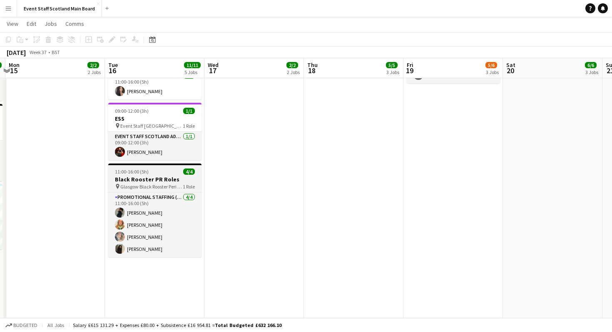
click at [167, 169] on div "11:00-16:00 (5h) 4/4" at bounding box center [154, 172] width 93 height 6
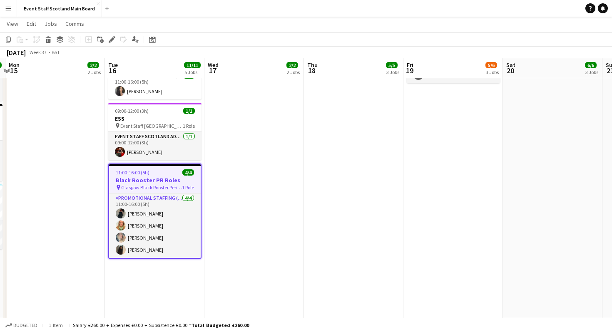
click at [167, 164] on app-job-card "11:00-16:00 (5h) 4/4 Black Rooster PR Roles pin Glasgow Black Rooster Peri Peri…" at bounding box center [154, 211] width 93 height 95
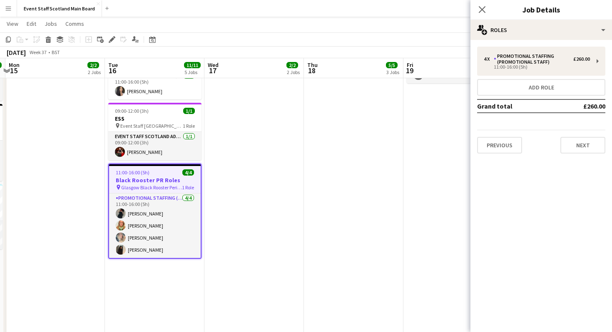
click at [561, 186] on mat-expansion-panel "pencil3 General details 4 x Promotional Staffing (Promotional Staff) £260.00 11…" at bounding box center [542, 186] width 142 height 292
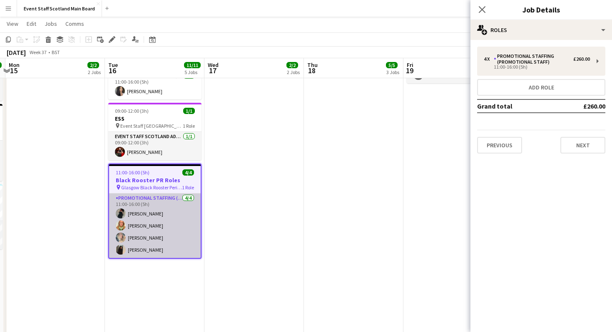
click at [150, 222] on app-card-role "Promotional Staffing (Promotional Staff) [DATE] 11:00-16:00 (5h) [PERSON_NAME] …" at bounding box center [155, 226] width 92 height 65
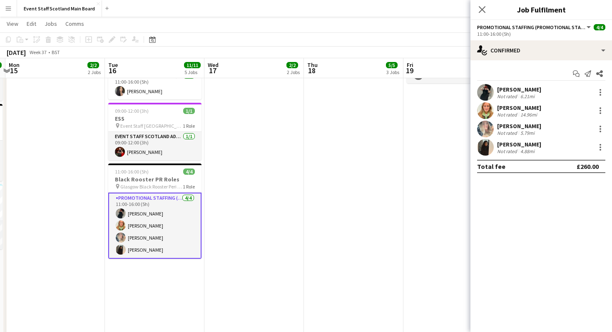
click at [554, 96] on div "[PERSON_NAME] Not rated 6.21mi" at bounding box center [542, 92] width 142 height 17
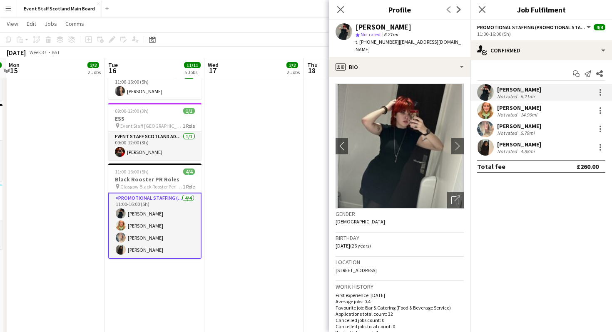
click at [551, 110] on div "[PERSON_NAME] Not rated 14.96mi" at bounding box center [542, 110] width 142 height 17
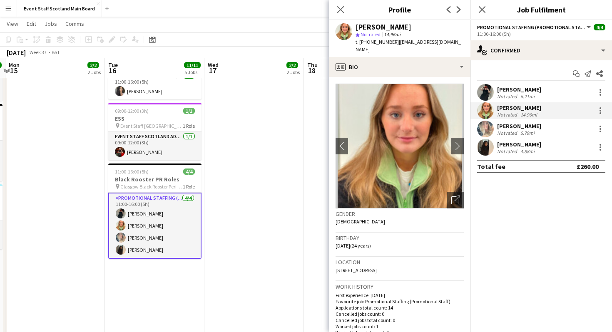
click at [549, 152] on div "[PERSON_NAME] Not rated 4.88mi" at bounding box center [542, 147] width 142 height 17
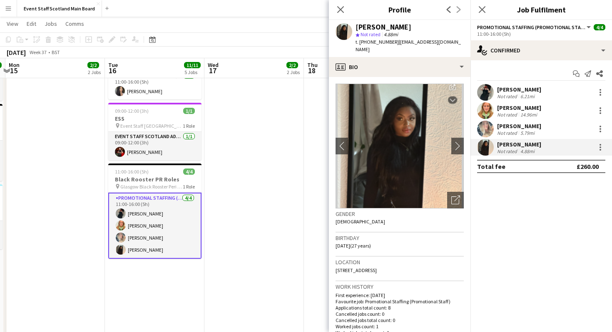
click at [51, 145] on app-date-cell "09:00-13:00 (4h) 1/1 𝗘𝘃𝗲𝗻𝘁 𝗦𝘁𝗮𝗳𝗳 𝗦𝗰𝗼𝘁𝗹𝗮𝗻𝗱 🏴󠁧󠁢󠁳󠁣󠁴󠁿 - Admin Role 1 Role EVENT STA…" at bounding box center [55, 204] width 100 height 662
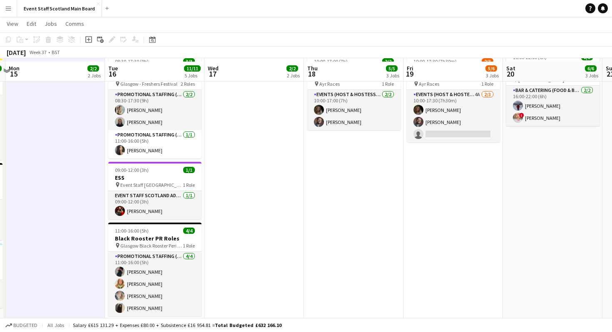
scroll to position [156, 0]
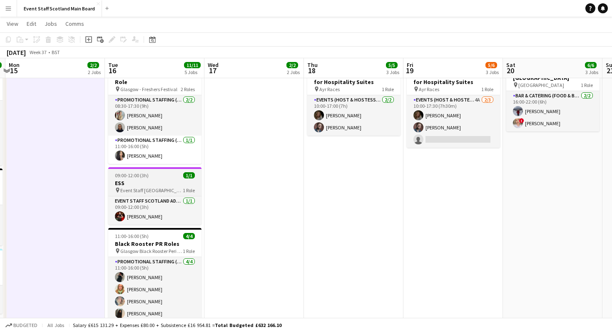
click at [162, 172] on div "09:00-12:00 (3h) 1/1" at bounding box center [154, 175] width 93 height 6
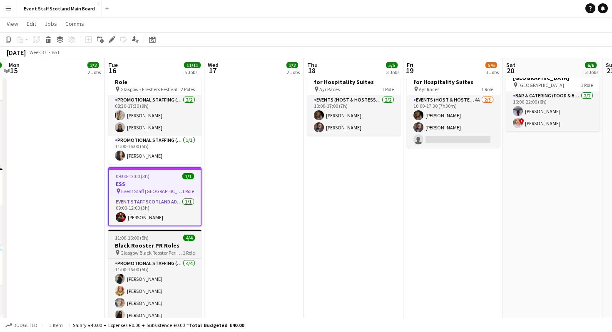
click at [165, 235] on div "11:00-16:00 (5h) 4/4" at bounding box center [154, 238] width 93 height 6
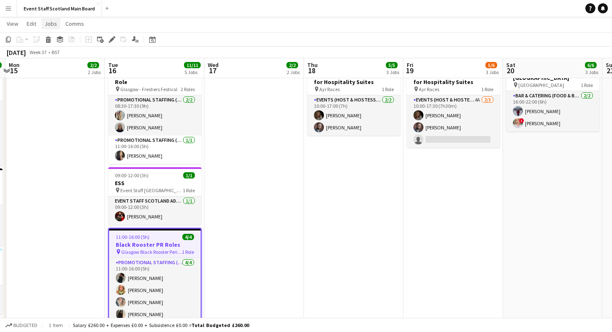
click at [50, 25] on span "Jobs" at bounding box center [51, 23] width 12 height 7
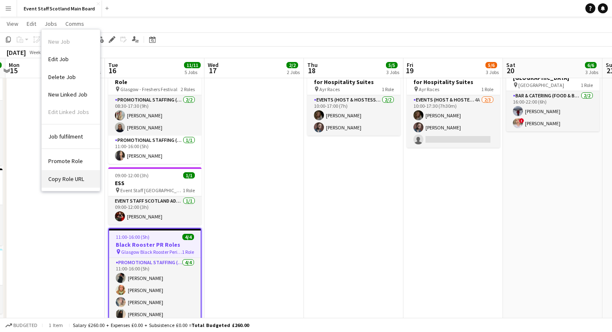
click at [64, 177] on span "Copy Role URL" at bounding box center [66, 178] width 36 height 7
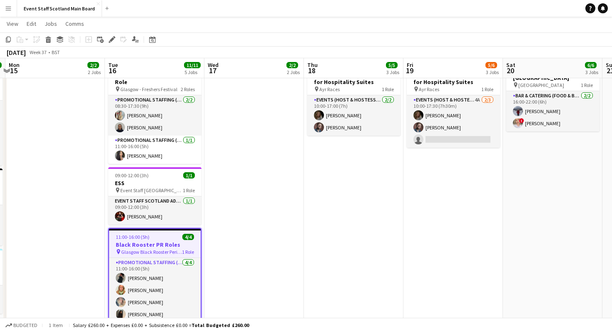
click at [277, 171] on app-date-cell "08:00-10:00 (2h) 1/1 𝗘𝘃𝗲𝗻𝘁 𝗦𝘁𝗮𝗳𝗳 𝗦𝗰𝗼𝘁𝗹𝗮𝗻𝗱 🏴󠁧󠁢󠁳󠁣󠁴󠁿 - Admin Role 1 Role EVENT STA…" at bounding box center [255, 268] width 100 height 662
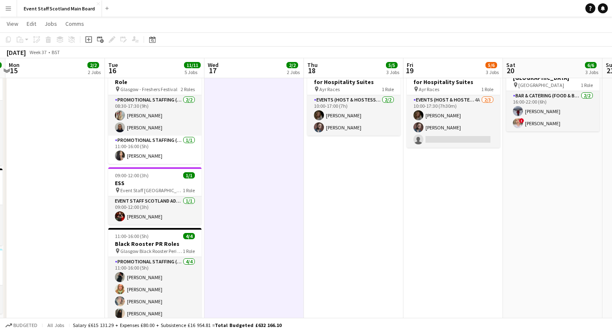
click at [255, 2] on app-navbar "Menu Boards Boards Boards All jobs Status Workforce Workforce My Workforce Recr…" at bounding box center [306, 8] width 612 height 17
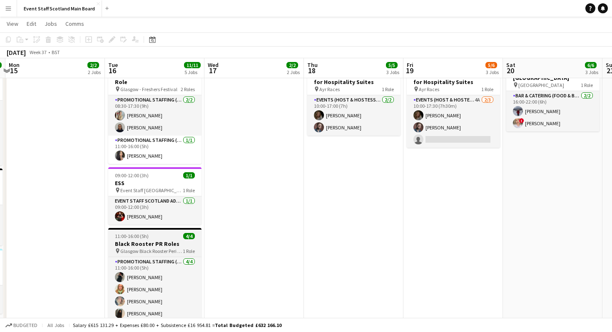
click at [154, 228] on app-job-card "11:00-16:00 (5h) 4/4 Black Rooster PR Roles pin Glasgow Black Rooster Peri Peri…" at bounding box center [154, 275] width 93 height 94
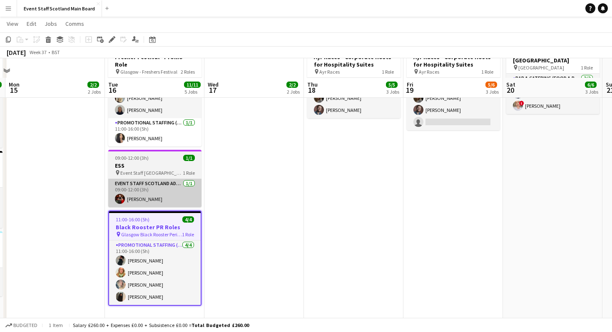
scroll to position [196, 0]
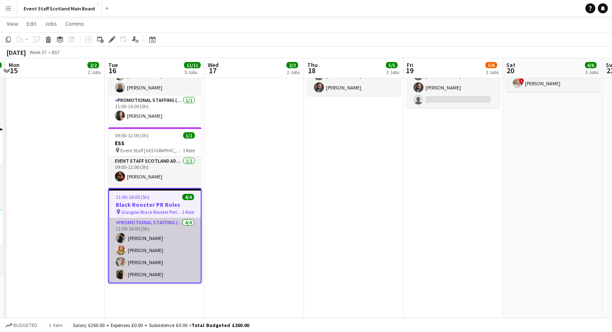
click at [189, 236] on app-card-role "Promotional Staffing (Promotional Staff) [DATE] 11:00-16:00 (5h) [PERSON_NAME] …" at bounding box center [155, 250] width 92 height 65
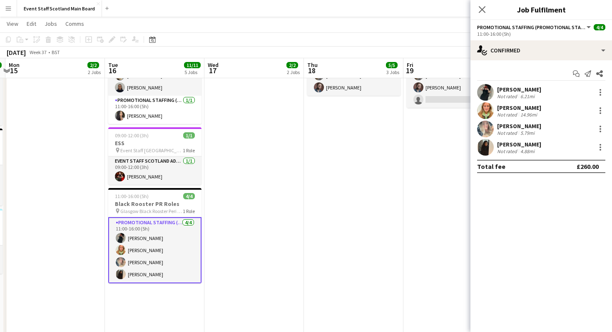
click at [549, 89] on div "[PERSON_NAME] Not rated 6.21mi" at bounding box center [542, 92] width 142 height 17
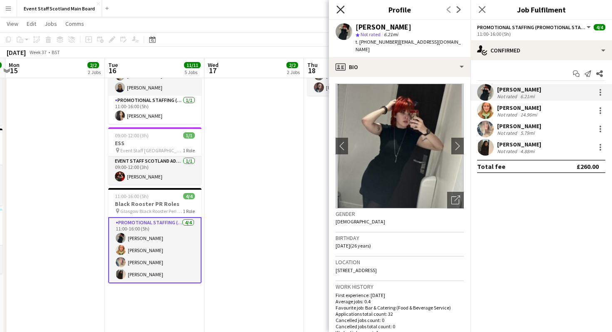
click at [337, 11] on icon "Close pop-in" at bounding box center [341, 9] width 8 height 8
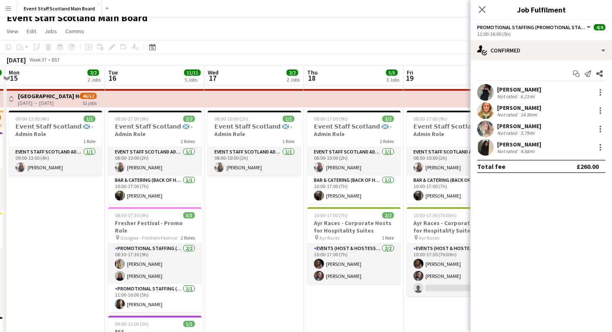
scroll to position [6, 0]
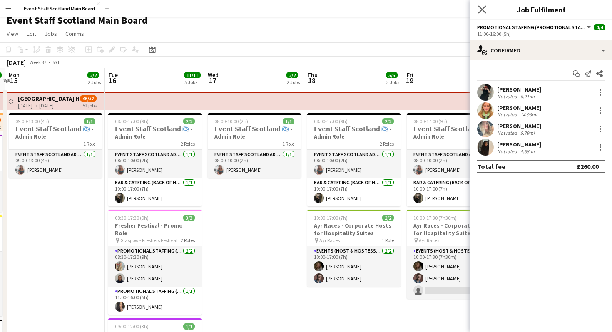
click at [483, 4] on app-icon "Close pop-in" at bounding box center [483, 10] width 12 height 12
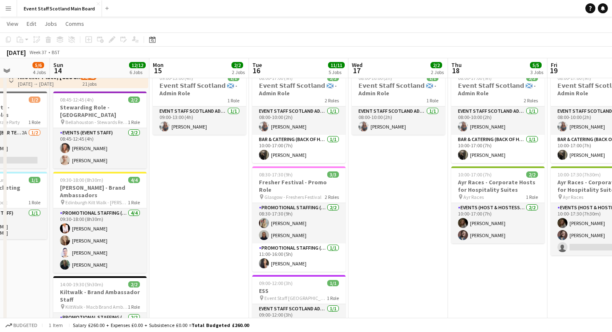
scroll to position [0, 252]
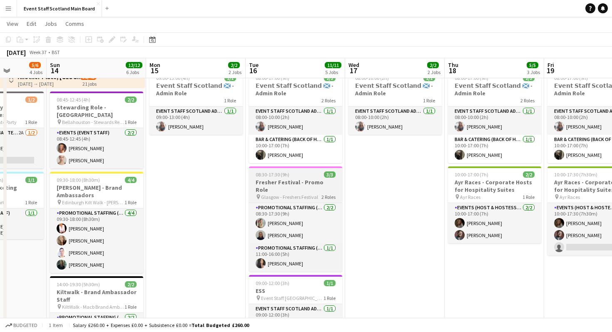
click at [309, 173] on div "08:30-17:30 (9h) 3/3" at bounding box center [295, 175] width 93 height 6
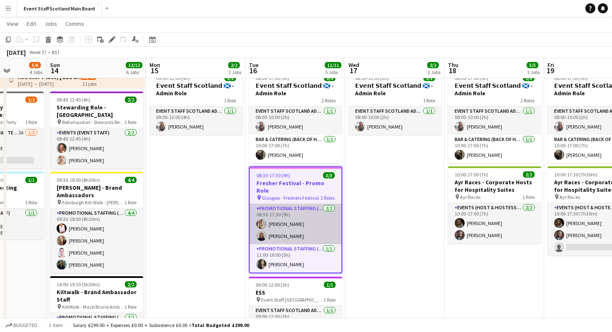
click at [311, 232] on app-card-role "Promotional Staffing (Brand Ambassadors) [DATE] 08:30-17:30 (9h) [PERSON_NAME] …" at bounding box center [296, 224] width 92 height 40
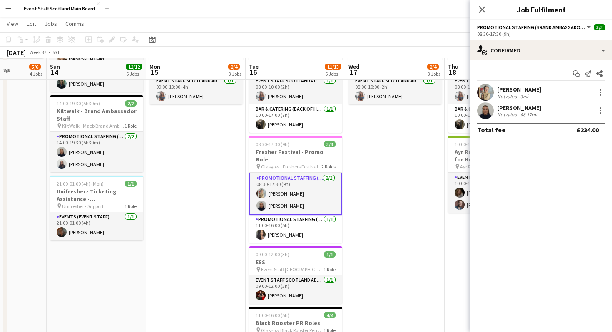
scroll to position [231, 0]
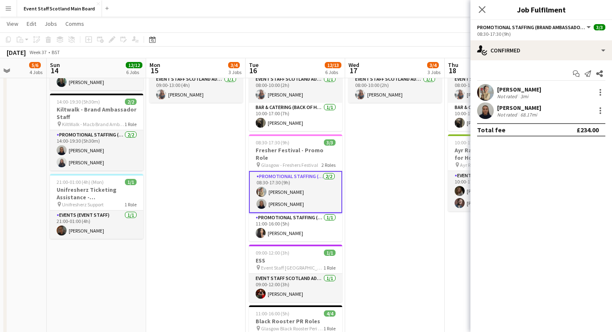
click at [426, 177] on app-date-cell "Draft 12:00-22:00 (10h) 1/2 pin Another Place, The Machrie Hotel & Links 2 Role…" at bounding box center [395, 193] width 100 height 662
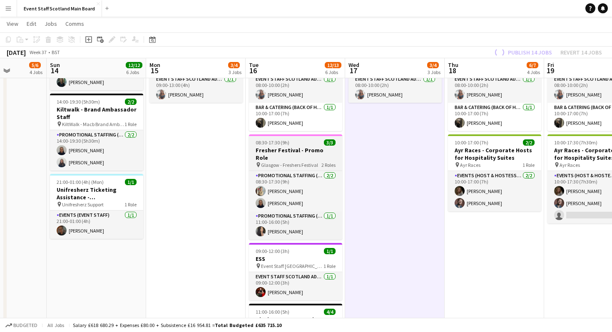
click at [301, 140] on div "08:30-17:30 (9h) 3/3" at bounding box center [295, 143] width 93 height 6
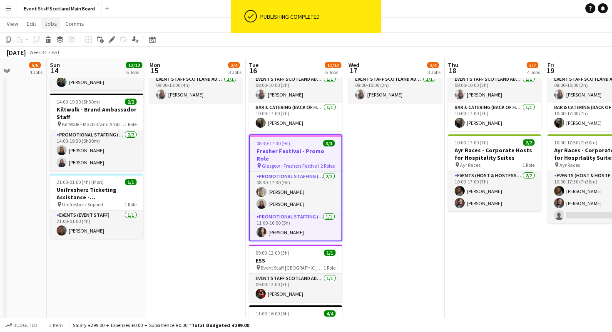
click at [46, 25] on span "Jobs" at bounding box center [51, 23] width 12 height 7
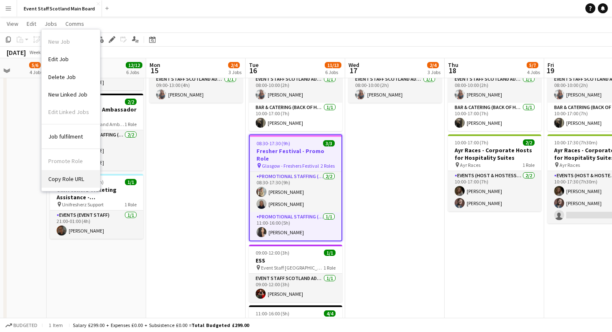
click at [65, 181] on span "Copy Role URL" at bounding box center [66, 178] width 36 height 7
type textarea "**********"
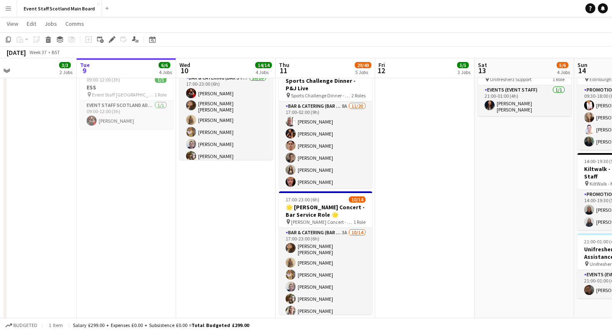
scroll to position [172, 0]
